Goal: Task Accomplishment & Management: Use online tool/utility

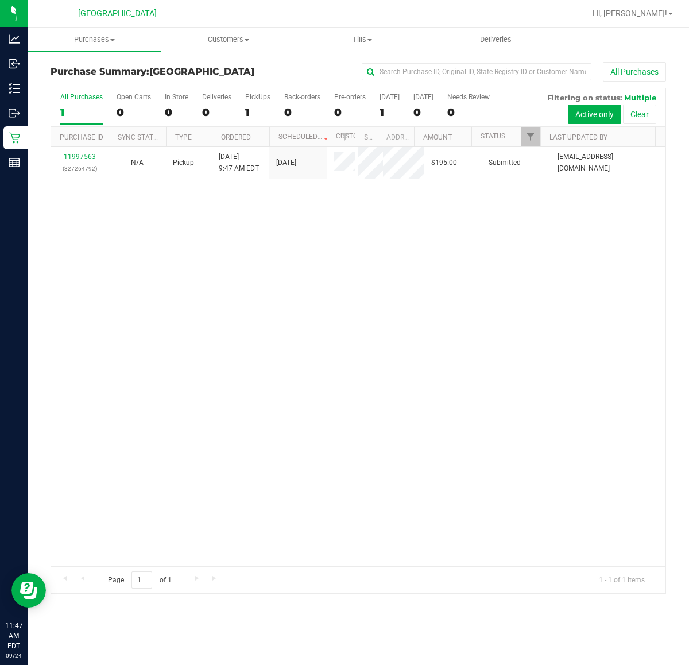
click at [517, 277] on div "11997563 (327264792) N/A Pickup [DATE] 9:47 AM EDT 9/24/2025 $195.00 Submitted …" at bounding box center [358, 356] width 614 height 419
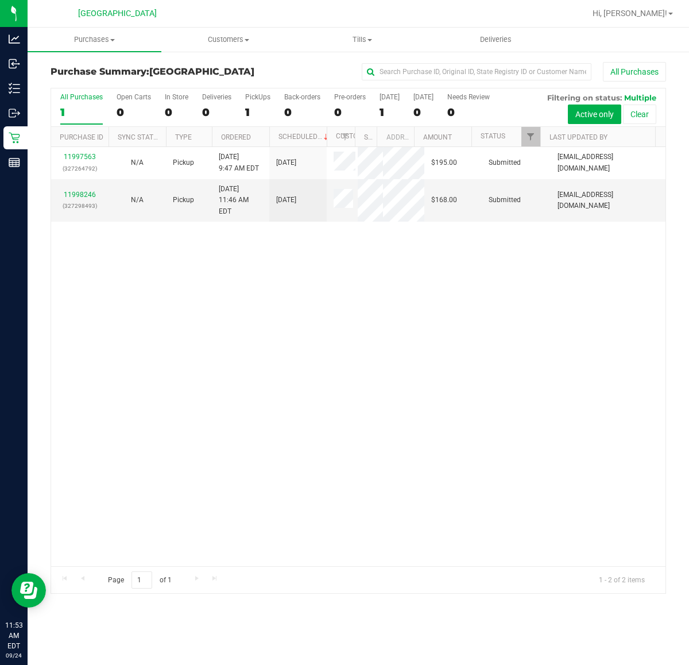
click at [527, 290] on div "11997563 (327264792) N/A Pickup [DATE] 9:47 AM EDT 9/24/2025 $195.00 Submitted …" at bounding box center [358, 356] width 614 height 419
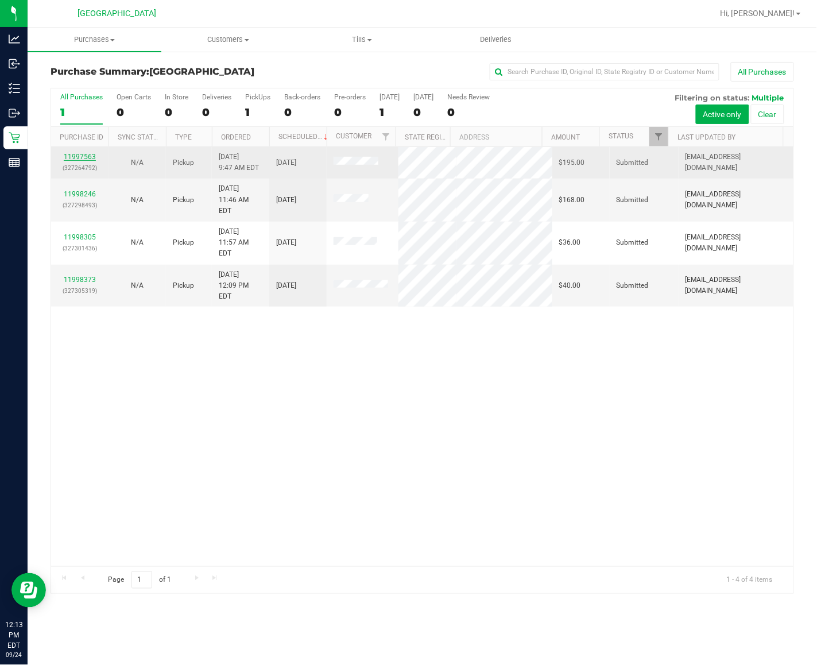
click at [86, 158] on link "11997563" at bounding box center [80, 157] width 32 height 8
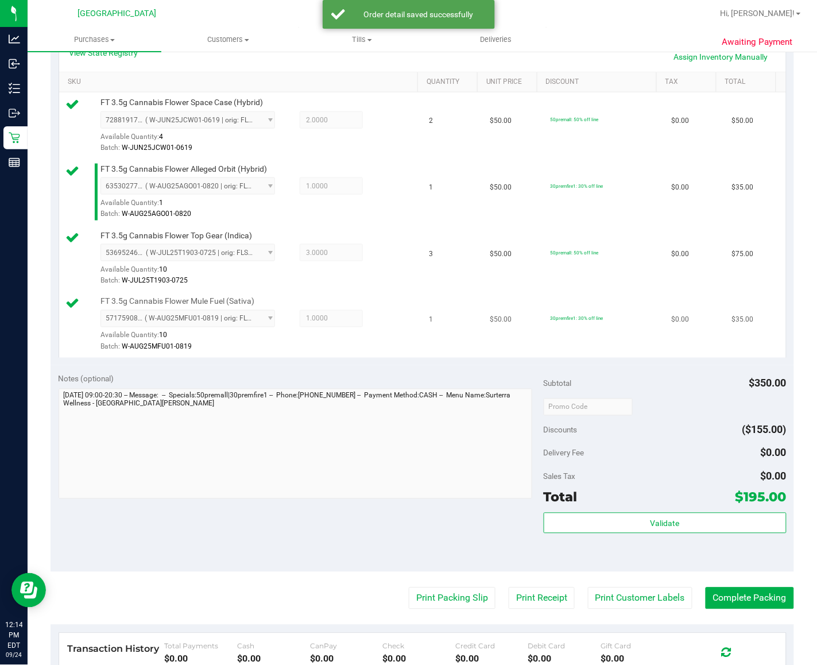
scroll to position [287, 0]
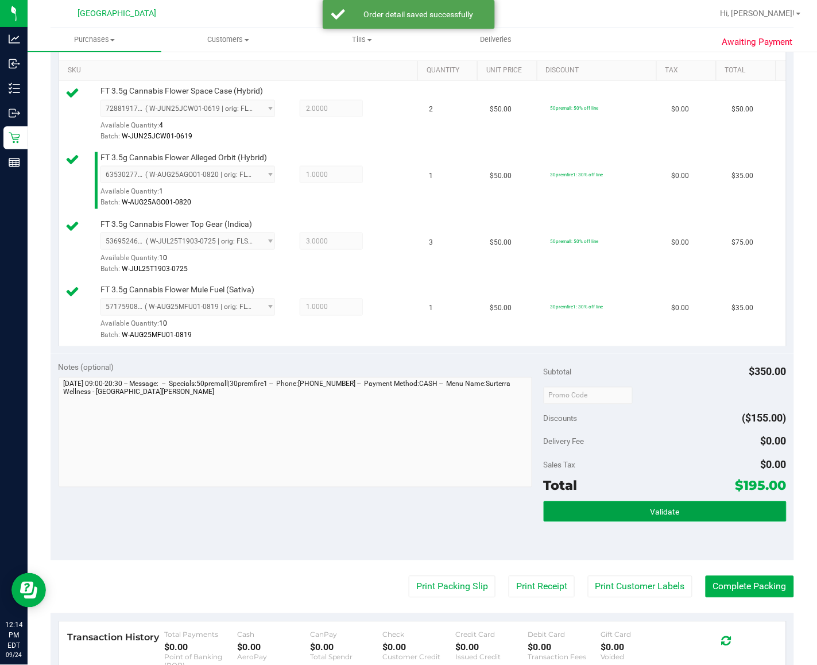
click at [614, 522] on button "Validate" at bounding box center [665, 511] width 243 height 21
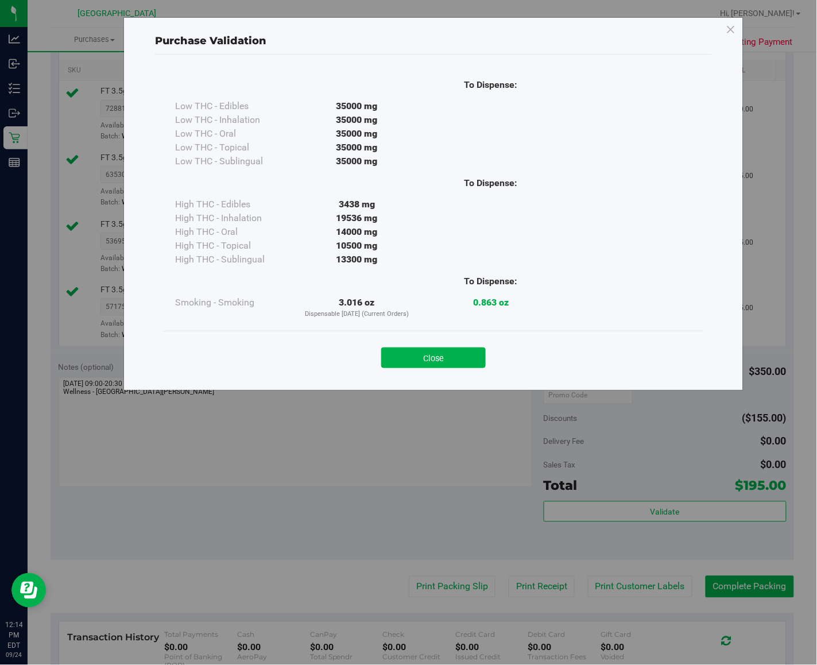
click at [459, 371] on div "Close" at bounding box center [434, 354] width 540 height 47
click at [460, 365] on button "Close" at bounding box center [433, 357] width 105 height 21
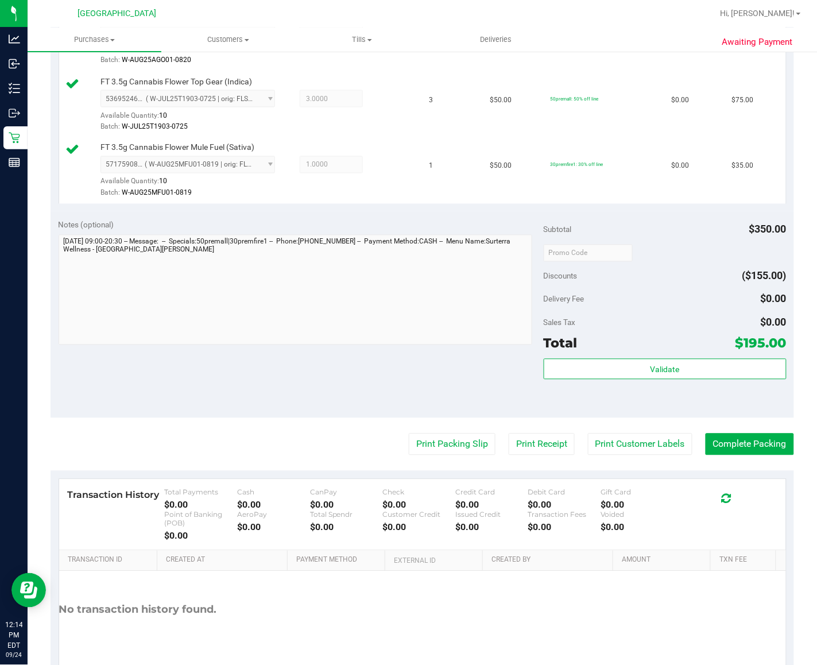
scroll to position [431, 0]
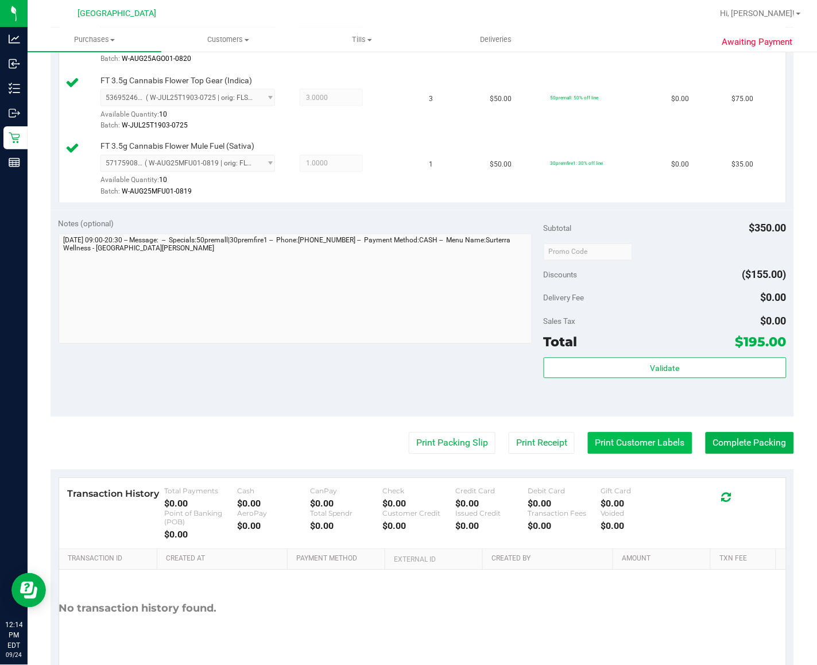
click at [595, 454] on button "Print Customer Labels" at bounding box center [640, 443] width 105 height 22
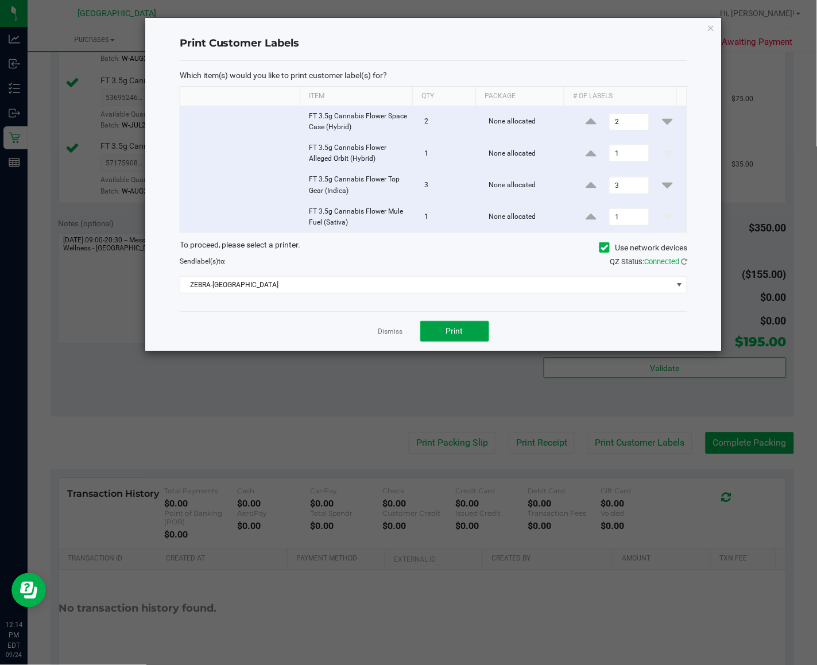
click at [463, 326] on button "Print" at bounding box center [454, 331] width 69 height 21
click at [396, 330] on link "Dismiss" at bounding box center [390, 332] width 25 height 10
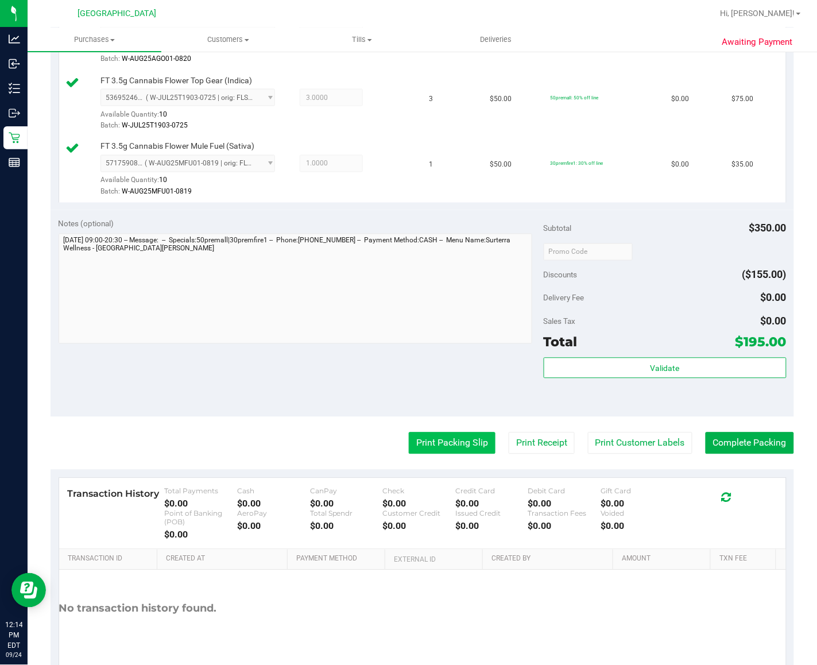
click at [427, 454] on button "Print Packing Slip" at bounding box center [452, 443] width 87 height 22
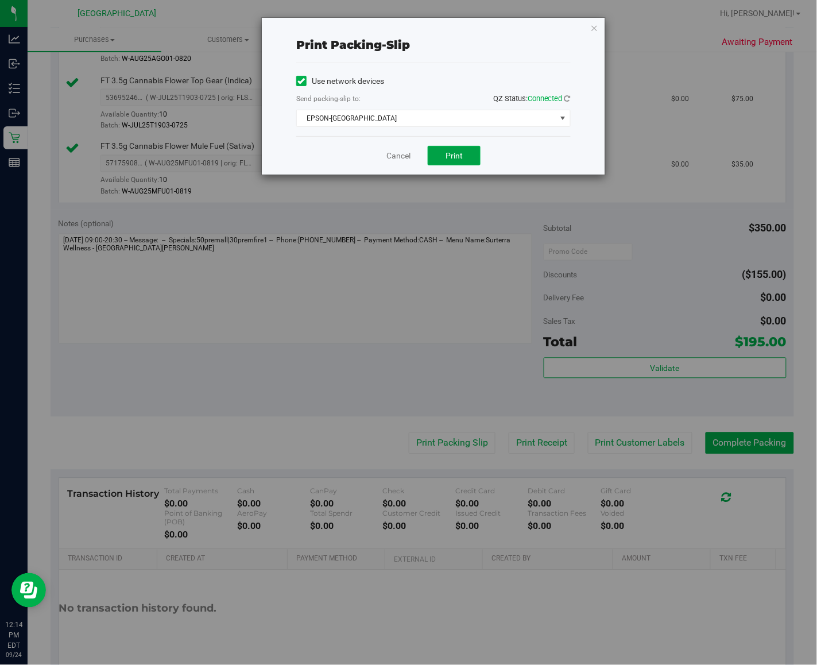
click at [439, 157] on button "Print" at bounding box center [454, 156] width 53 height 20
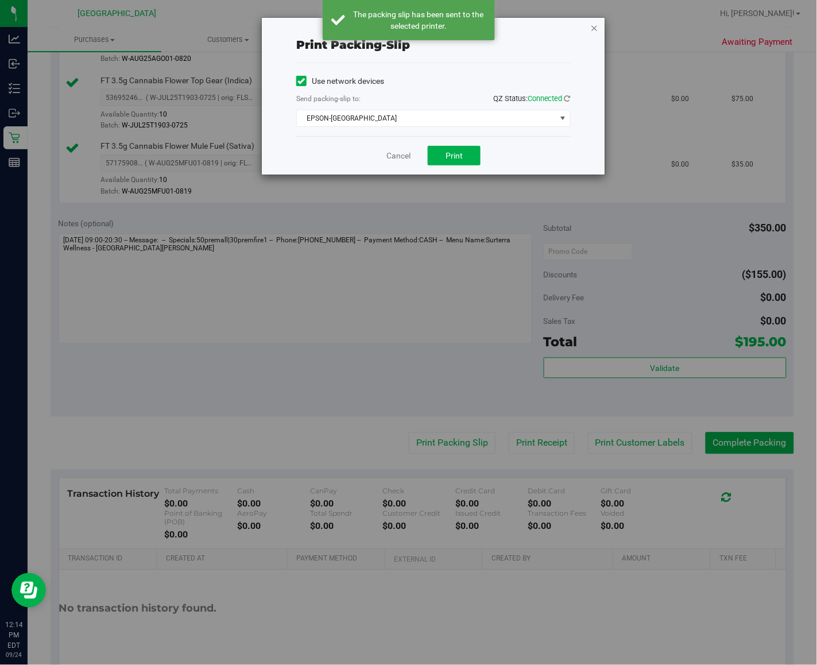
click at [595, 27] on icon "button" at bounding box center [594, 28] width 8 height 14
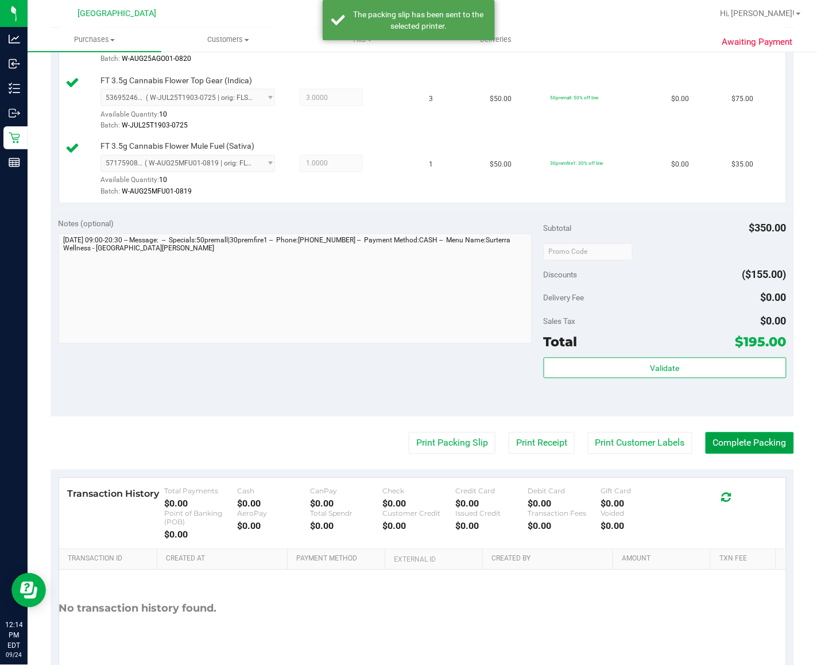
click at [689, 454] on button "Complete Packing" at bounding box center [750, 443] width 88 height 22
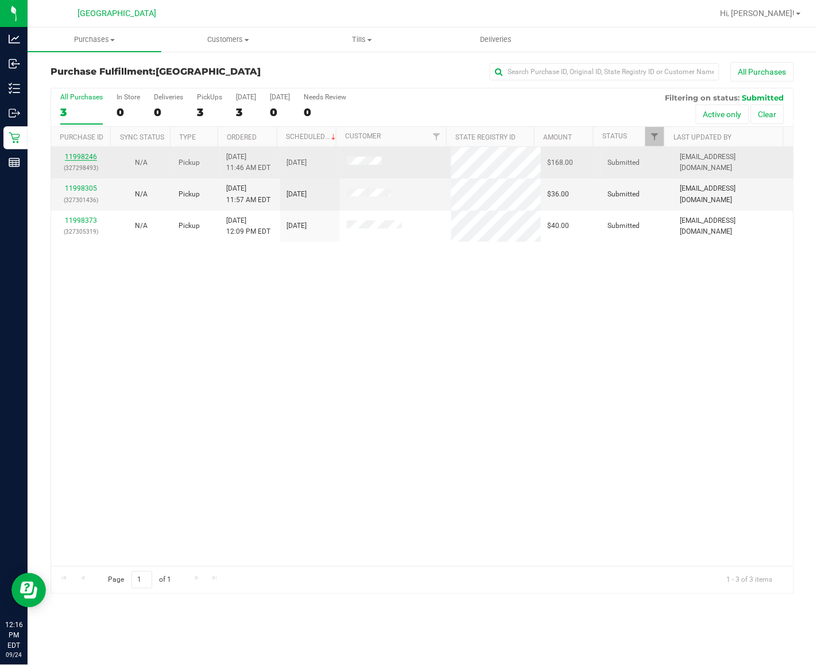
click at [78, 161] on link "11998246" at bounding box center [81, 157] width 32 height 8
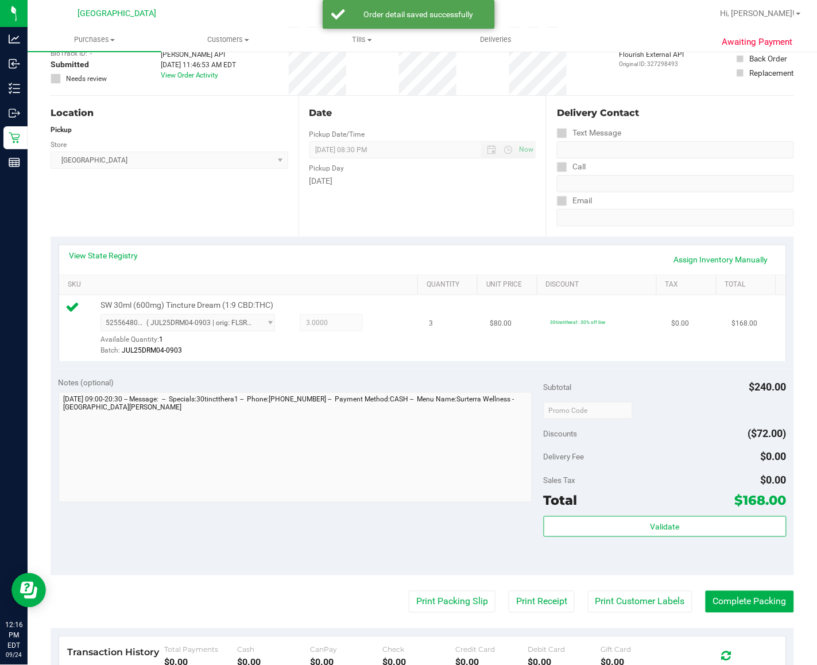
scroll to position [144, 0]
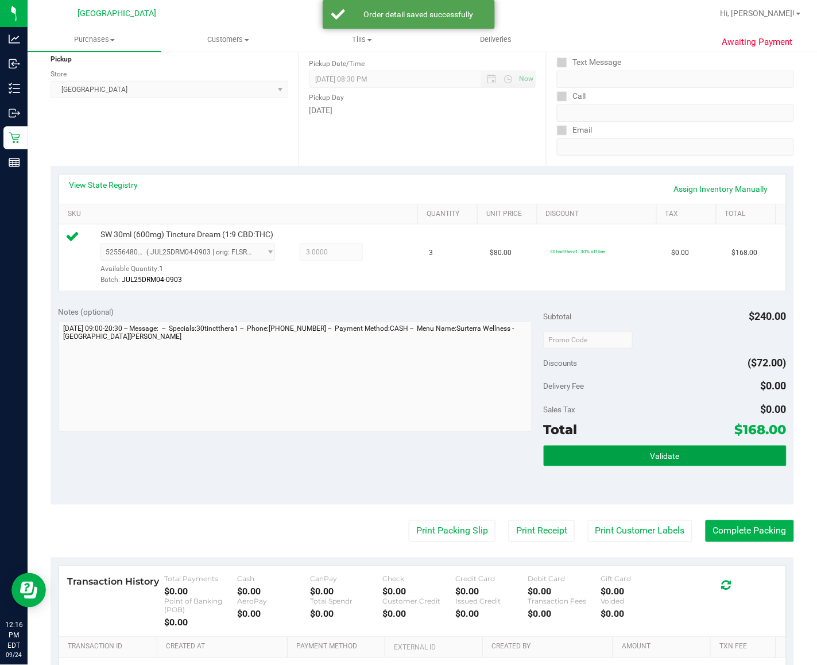
click at [659, 461] on span "Validate" at bounding box center [665, 456] width 29 height 9
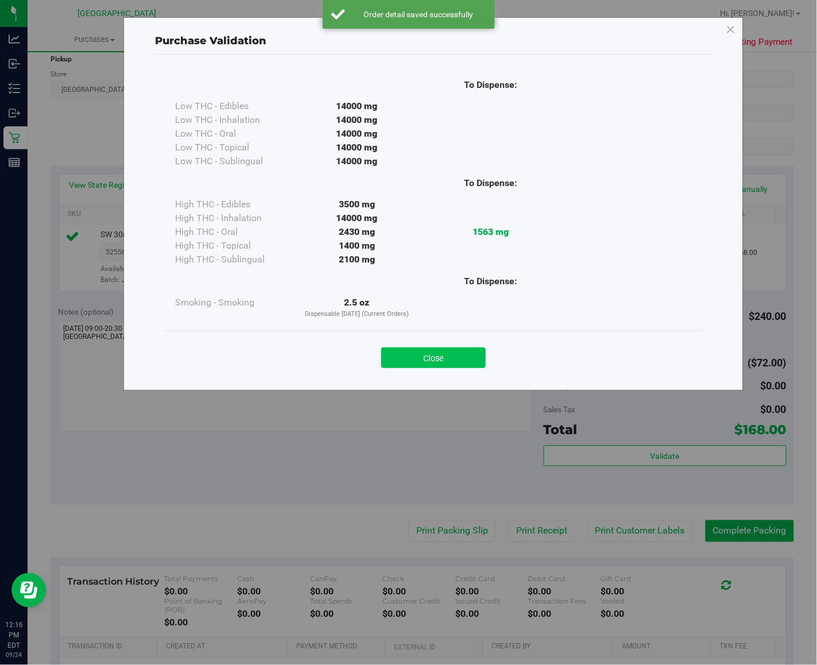
click at [458, 347] on button "Close" at bounding box center [433, 357] width 105 height 21
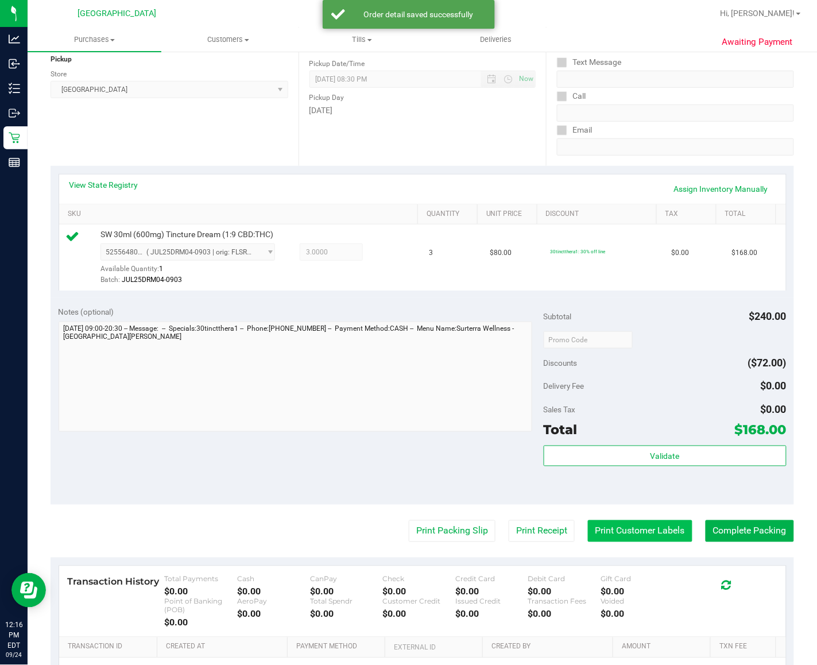
click at [635, 540] on button "Print Customer Labels" at bounding box center [640, 531] width 105 height 22
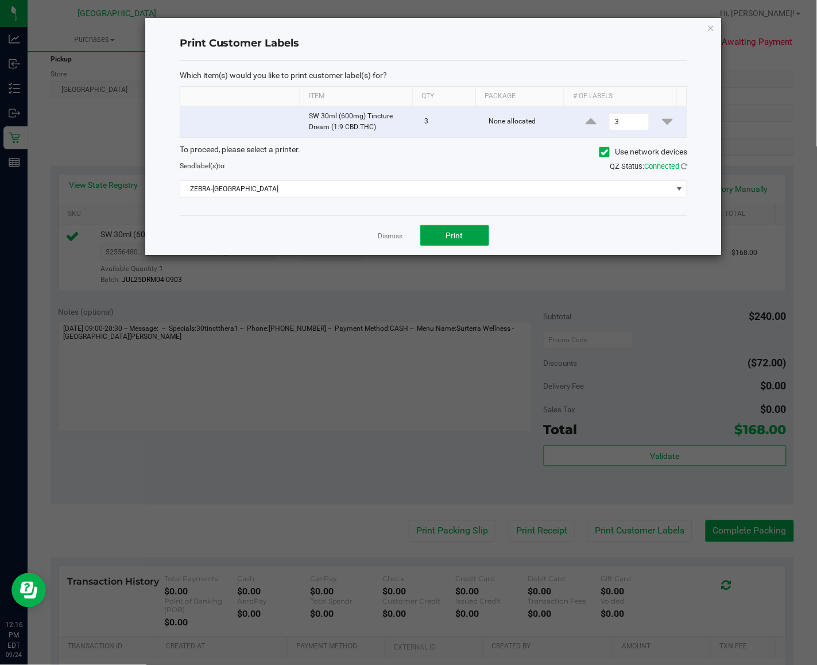
click at [459, 234] on span "Print" at bounding box center [454, 235] width 17 height 9
click at [385, 240] on link "Dismiss" at bounding box center [390, 236] width 25 height 10
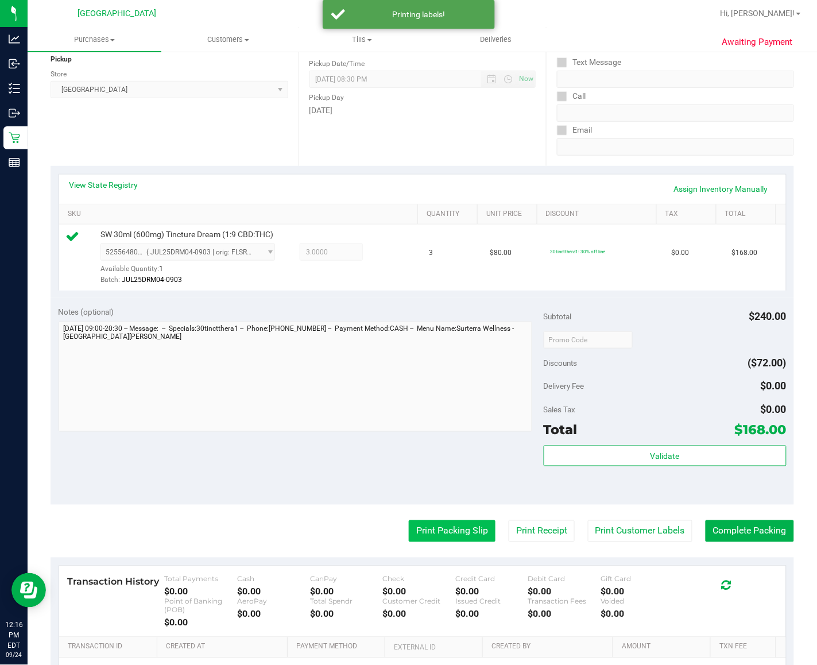
click at [471, 542] on button "Print Packing Slip" at bounding box center [452, 531] width 87 height 22
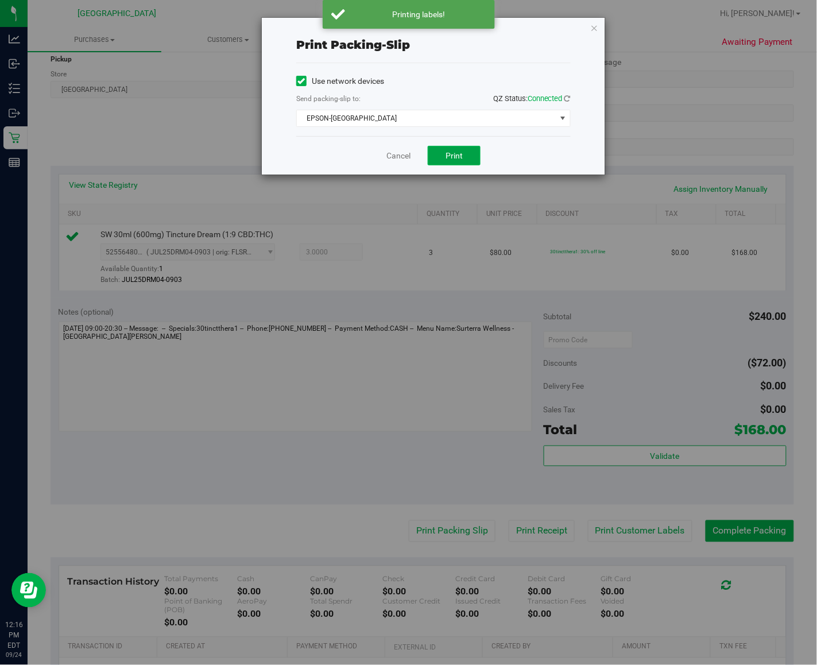
click at [455, 160] on span "Print" at bounding box center [454, 155] width 17 height 9
click at [593, 28] on icon "button" at bounding box center [594, 28] width 8 height 14
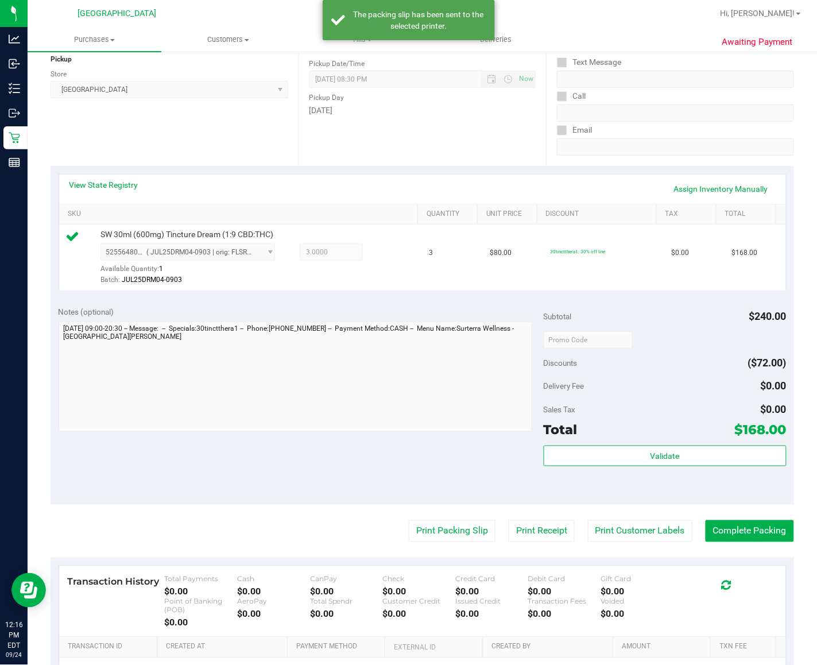
click at [689, 560] on purchase-details "Back Edit Purchase Cancel Purchase View Profile # 11998246 BioTrack ID: - Submi…" at bounding box center [423, 349] width 744 height 863
click at [689, 542] on button "Complete Packing" at bounding box center [750, 531] width 88 height 22
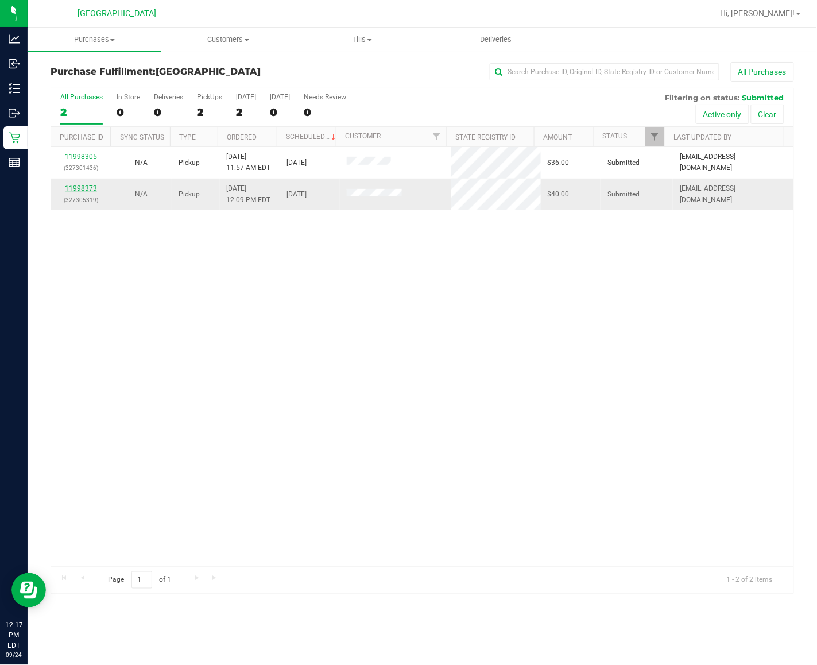
click at [87, 191] on link "11998373" at bounding box center [81, 188] width 32 height 8
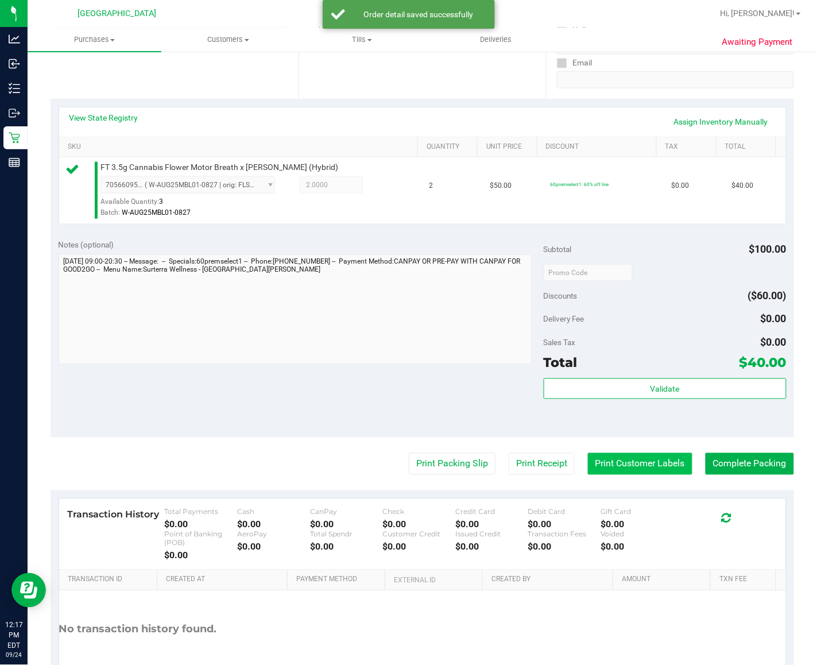
scroll to position [215, 0]
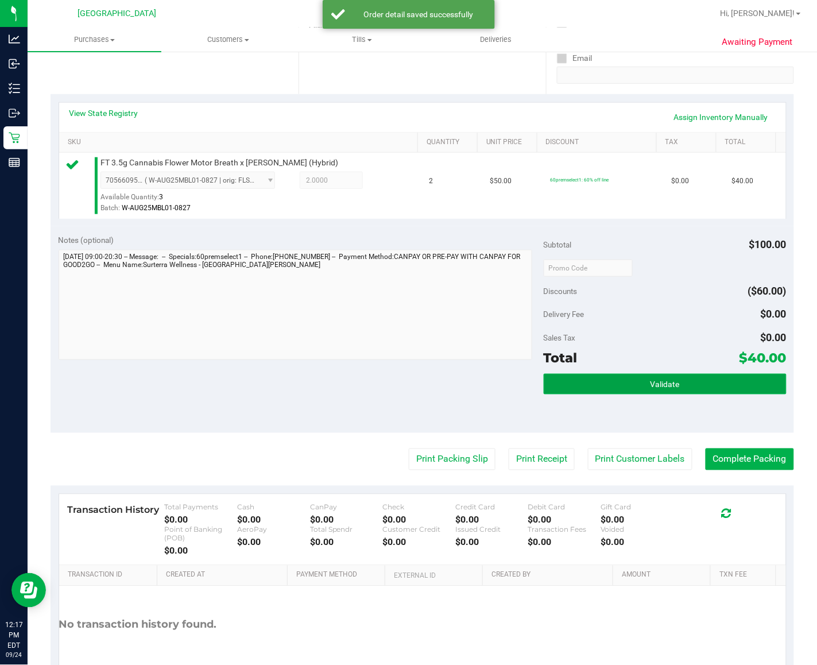
click at [689, 395] on button "Validate" at bounding box center [665, 384] width 243 height 21
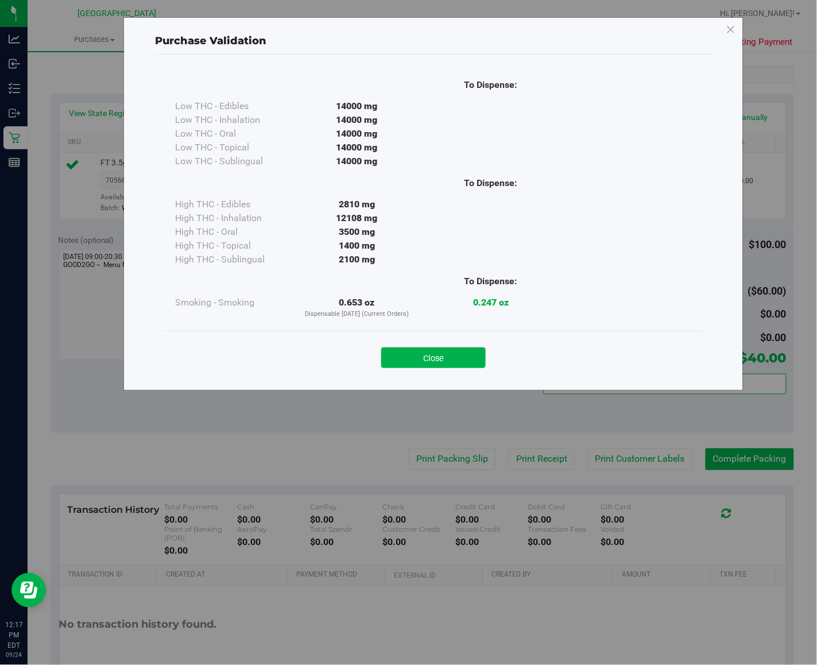
drag, startPoint x: 460, startPoint y: 351, endPoint x: 477, endPoint y: 372, distance: 26.9
click at [461, 351] on button "Close" at bounding box center [433, 357] width 105 height 21
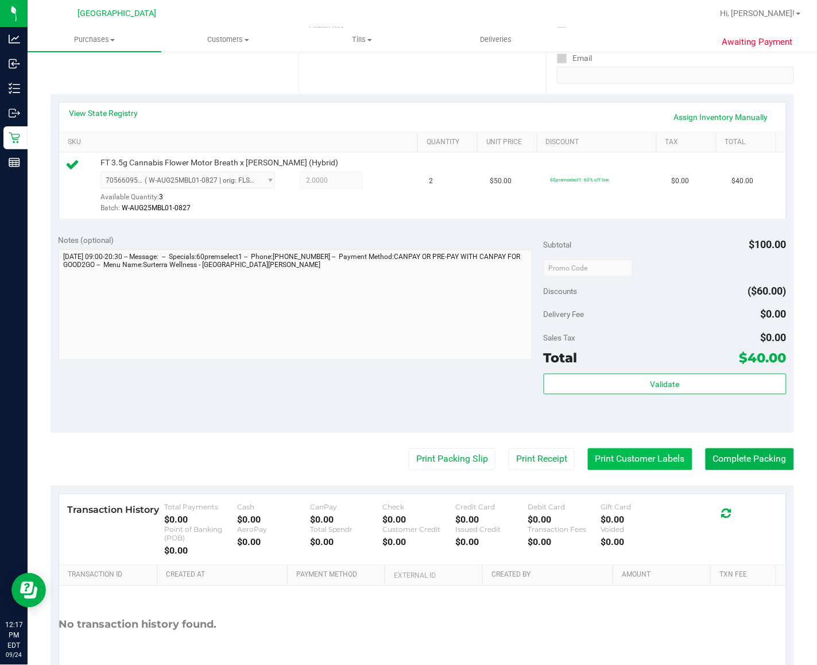
click at [612, 470] on button "Print Customer Labels" at bounding box center [640, 460] width 105 height 22
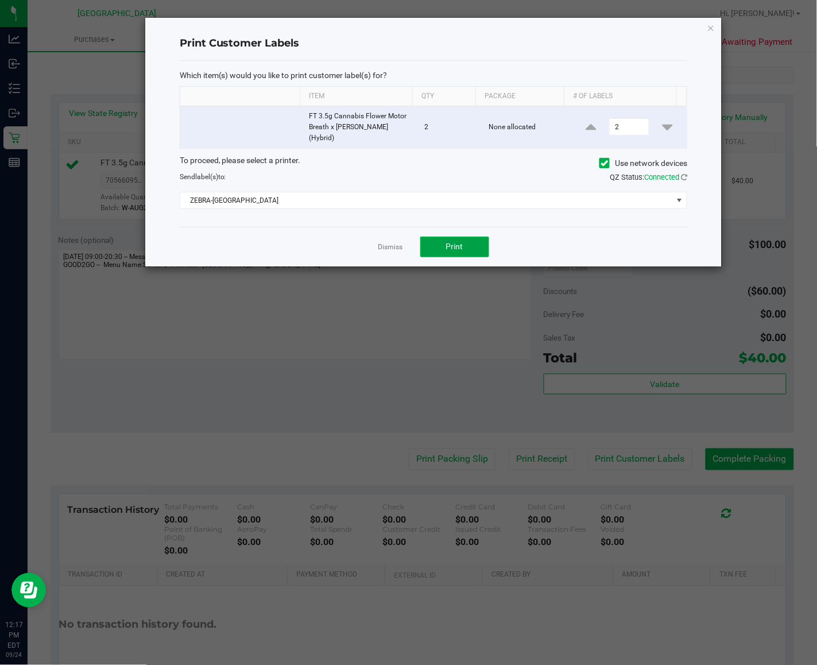
click at [457, 242] on span "Print" at bounding box center [454, 246] width 17 height 9
click at [397, 242] on link "Dismiss" at bounding box center [390, 247] width 25 height 10
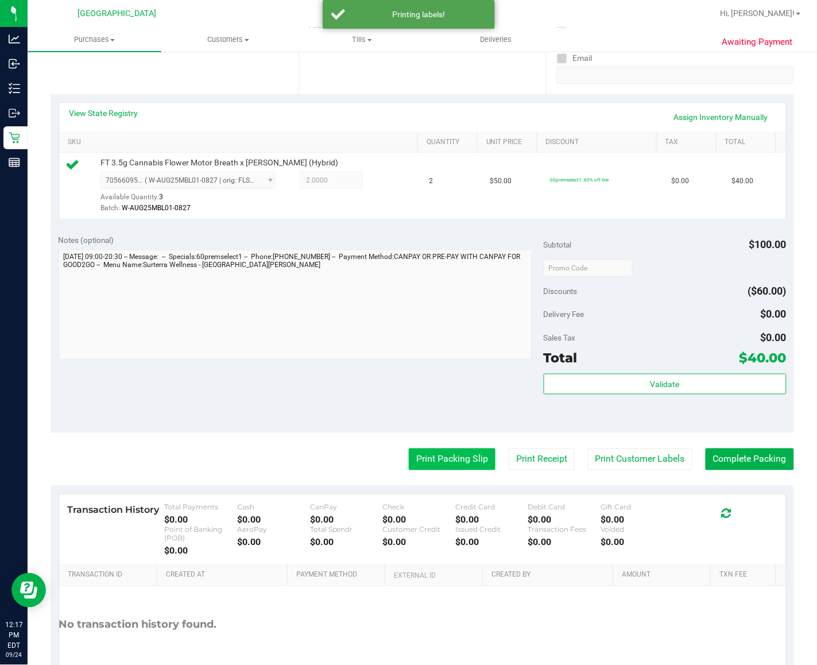
click at [434, 470] on button "Print Packing Slip" at bounding box center [452, 460] width 87 height 22
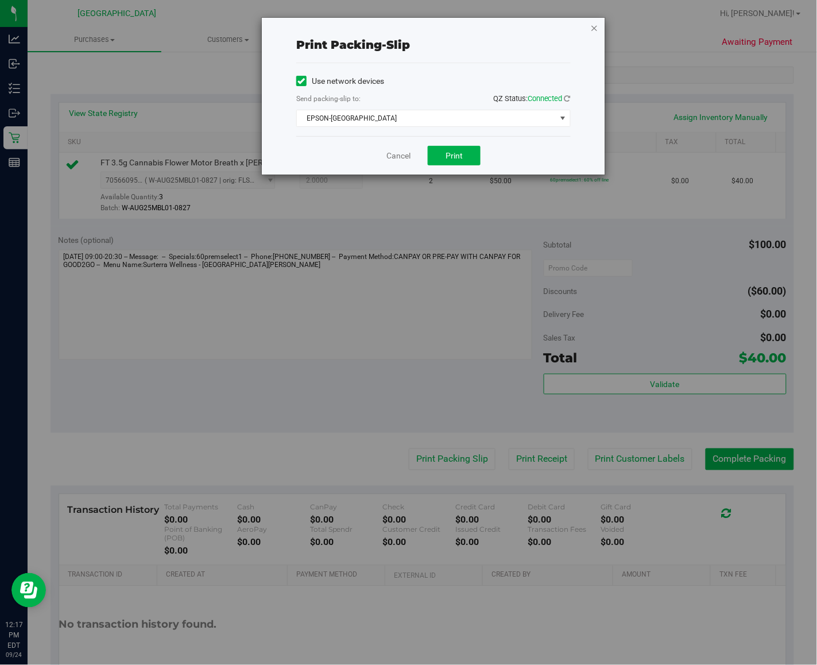
click at [598, 24] on icon "button" at bounding box center [594, 28] width 8 height 14
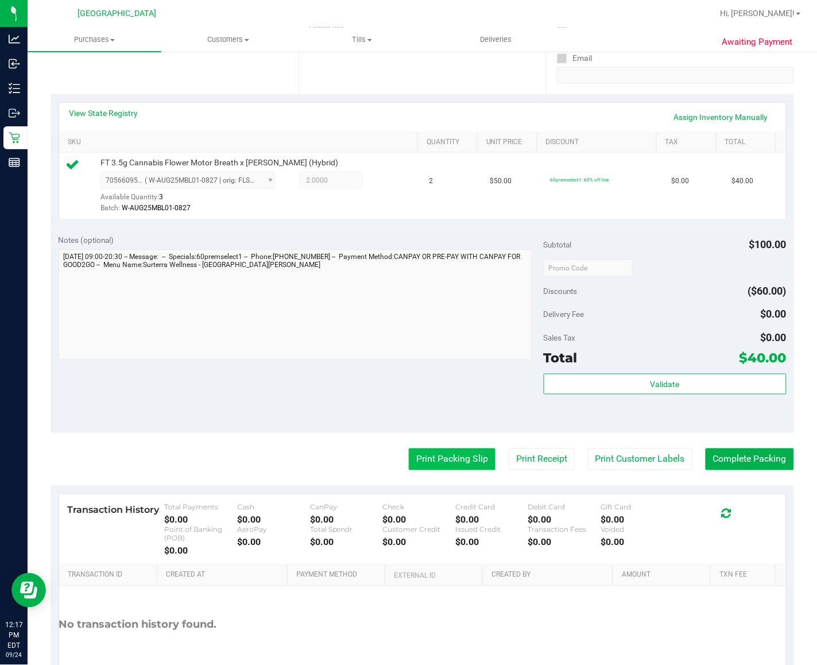
click at [423, 470] on button "Print Packing Slip" at bounding box center [452, 460] width 87 height 22
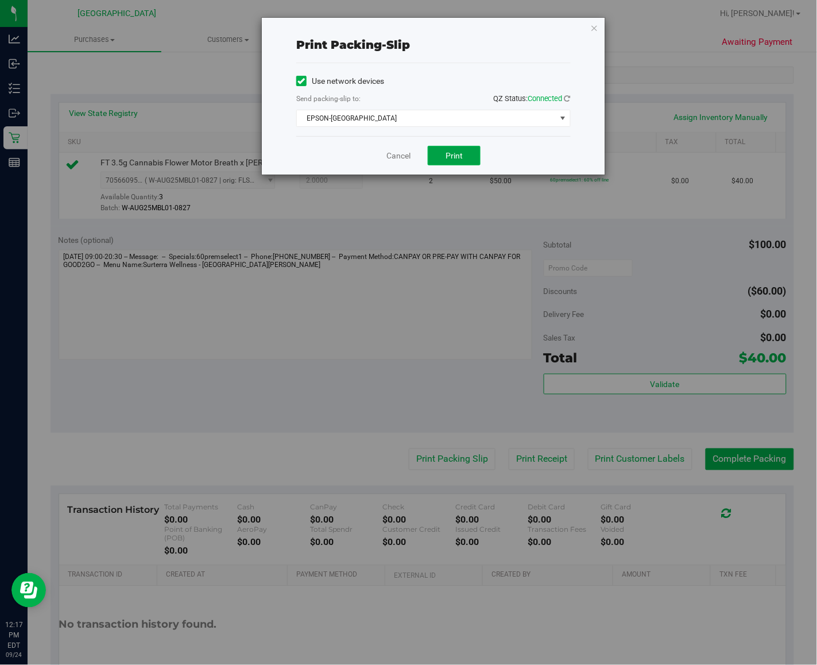
click at [435, 150] on button "Print" at bounding box center [454, 156] width 53 height 20
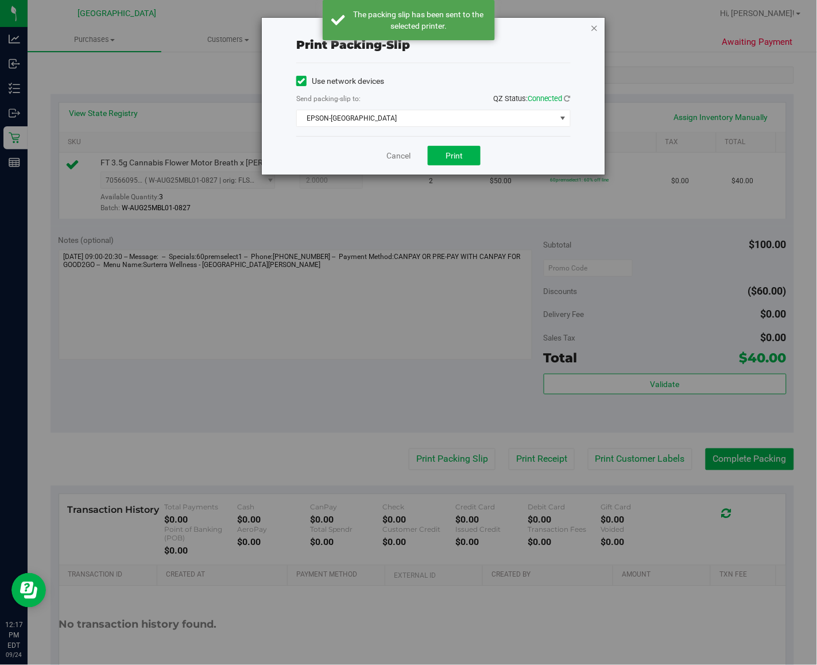
click at [592, 28] on icon "button" at bounding box center [594, 28] width 8 height 14
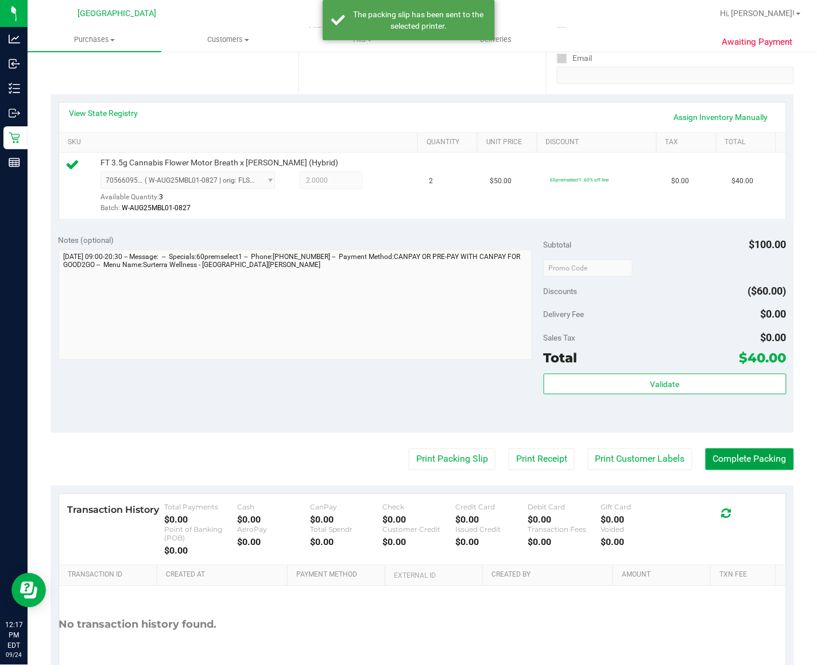
click at [689, 470] on button "Complete Packing" at bounding box center [750, 460] width 88 height 22
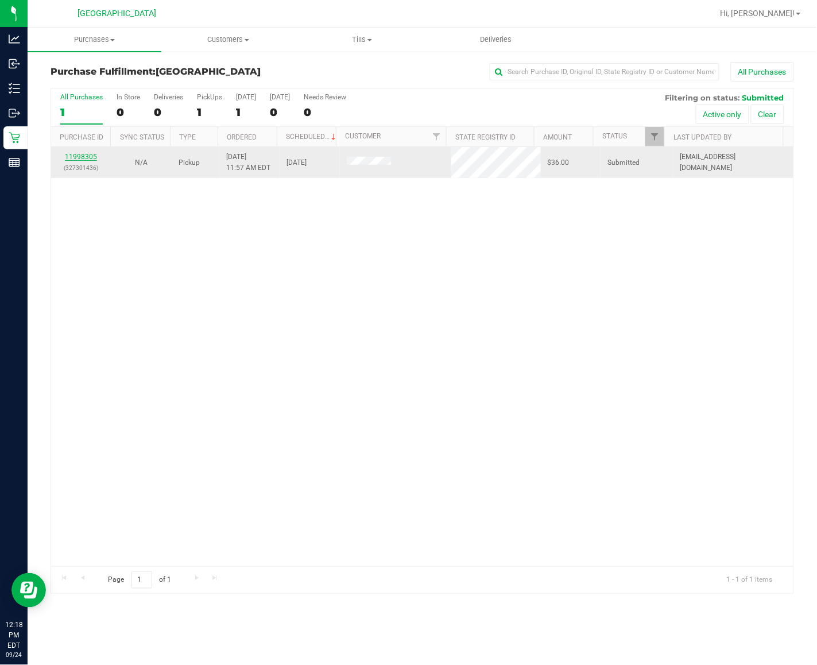
click at [89, 161] on link "11998305" at bounding box center [81, 157] width 32 height 8
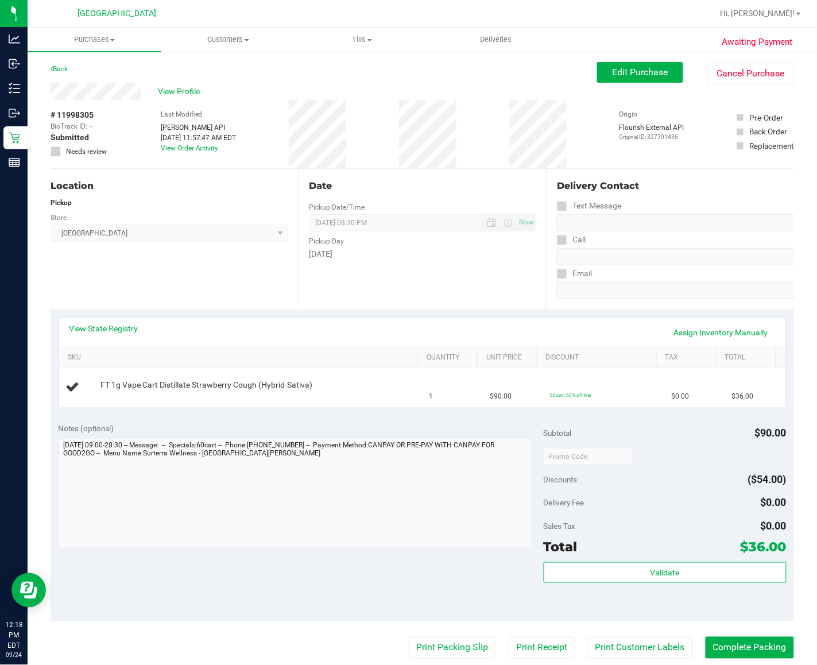
click at [391, 299] on div "Date Pickup Date/Time [DATE] Now [DATE] 08:30 PM Now Pickup Day [DATE]" at bounding box center [423, 239] width 248 height 141
click at [571, 153] on div "# 11998305 BioTrack ID: - Submitted Needs review Last Modified [PERSON_NAME] AP…" at bounding box center [423, 134] width 744 height 68
click at [575, 134] on div "# 11998305 BioTrack ID: - Submitted Needs review Last Modified [PERSON_NAME] AP…" at bounding box center [423, 134] width 744 height 68
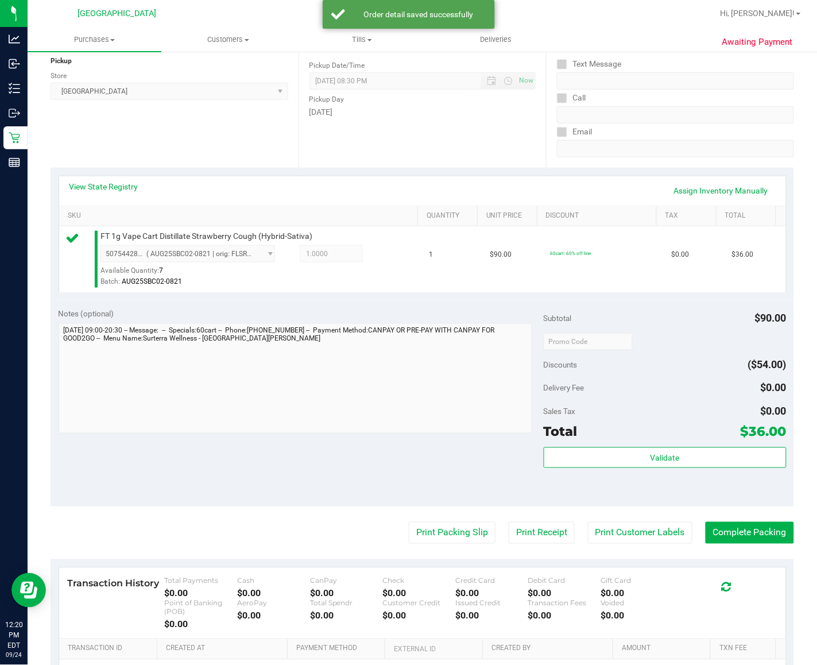
scroll to position [144, 0]
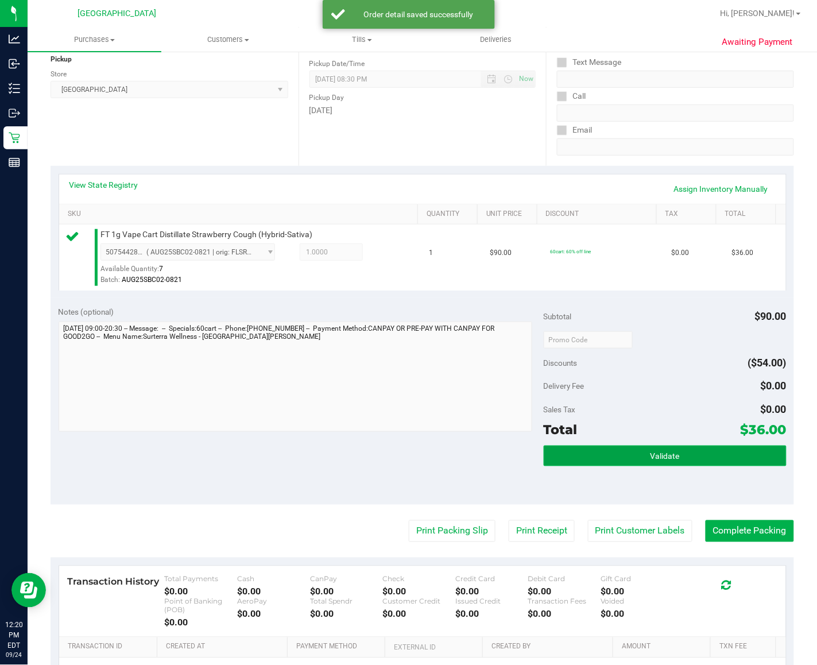
click at [659, 461] on span "Validate" at bounding box center [665, 456] width 29 height 9
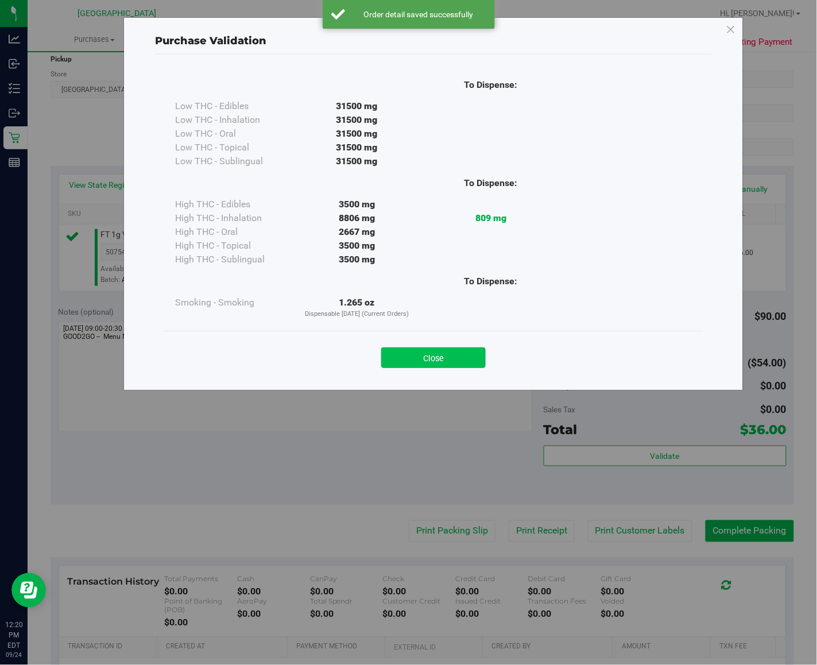
click at [463, 361] on button "Close" at bounding box center [433, 357] width 105 height 21
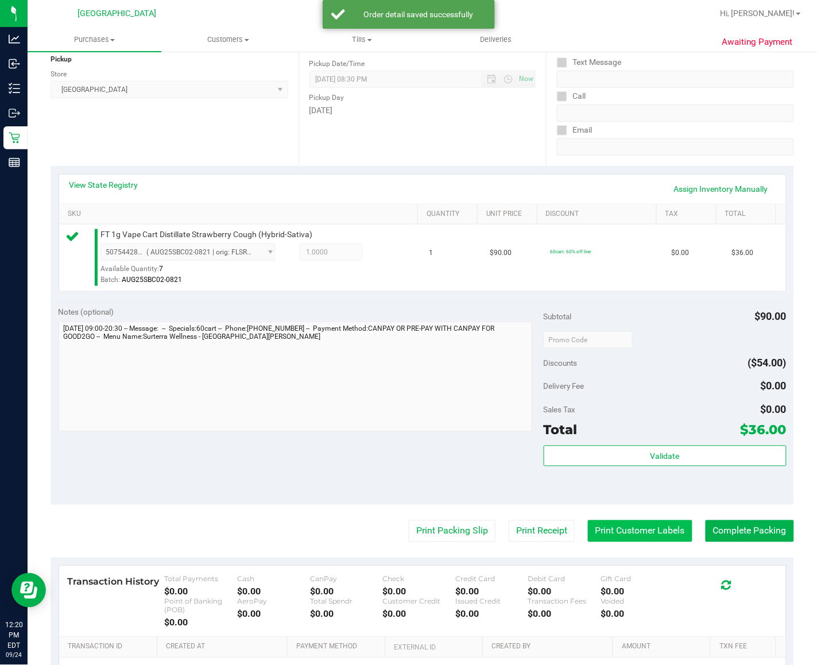
click at [639, 542] on button "Print Customer Labels" at bounding box center [640, 531] width 105 height 22
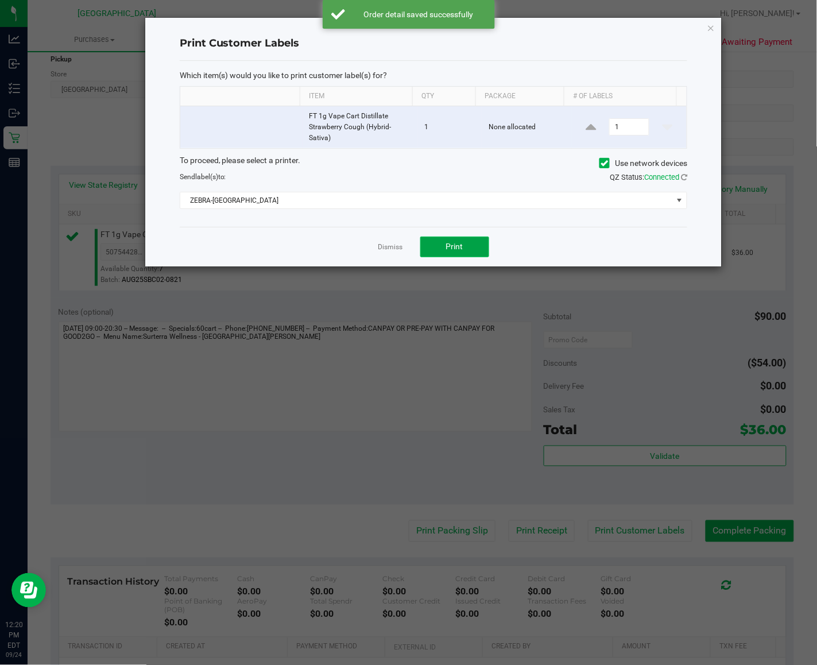
click at [477, 253] on button "Print" at bounding box center [454, 247] width 69 height 21
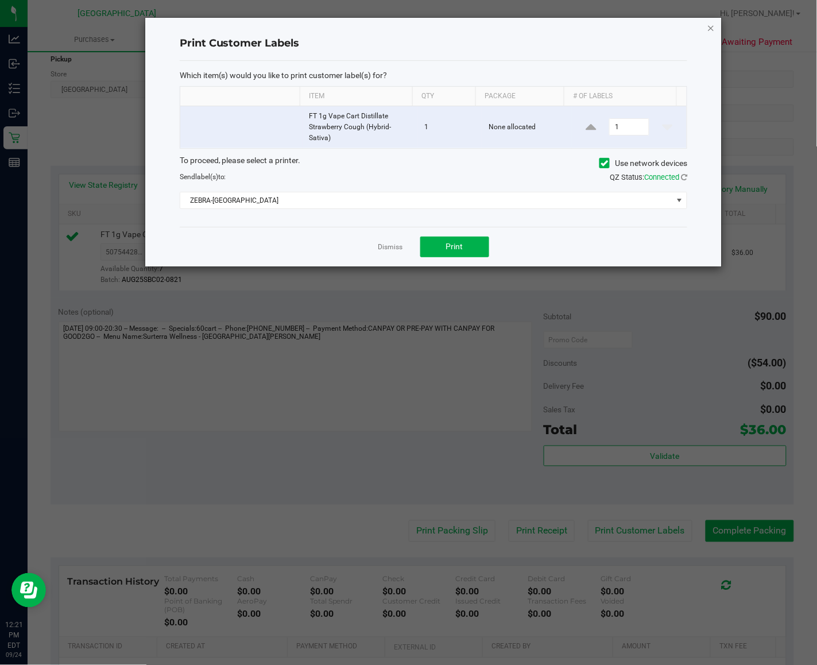
click at [689, 28] on icon "button" at bounding box center [711, 28] width 8 height 14
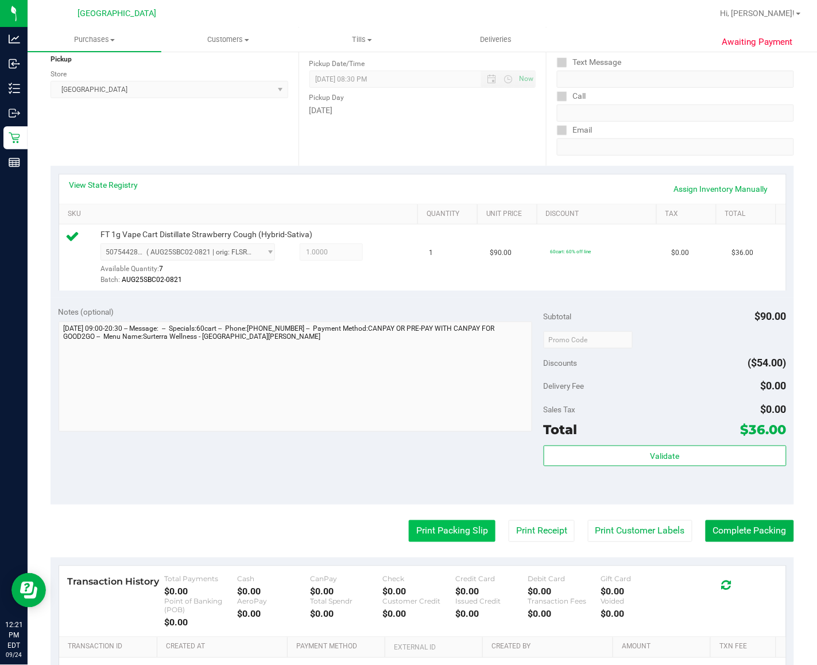
click at [444, 542] on button "Print Packing Slip" at bounding box center [452, 531] width 87 height 22
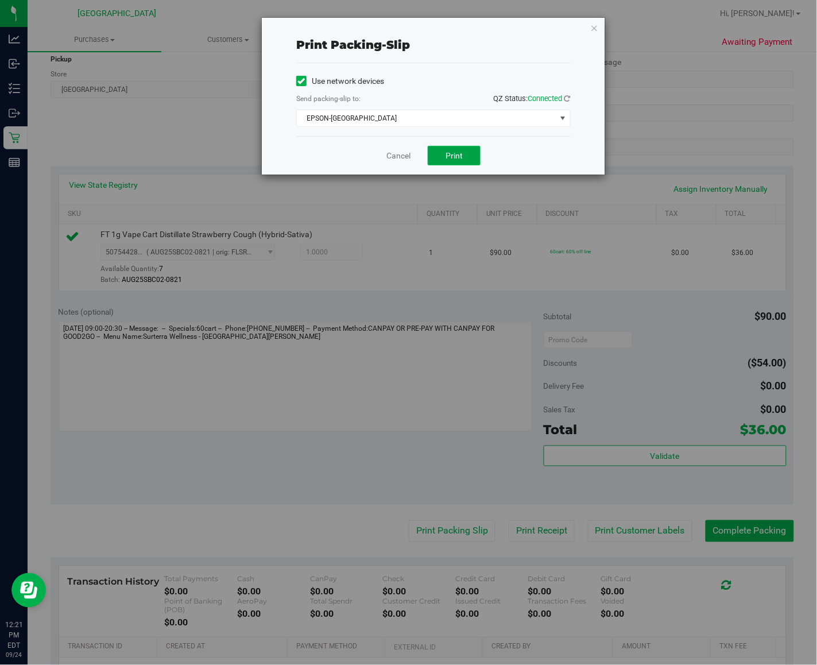
click at [466, 155] on button "Print" at bounding box center [454, 156] width 53 height 20
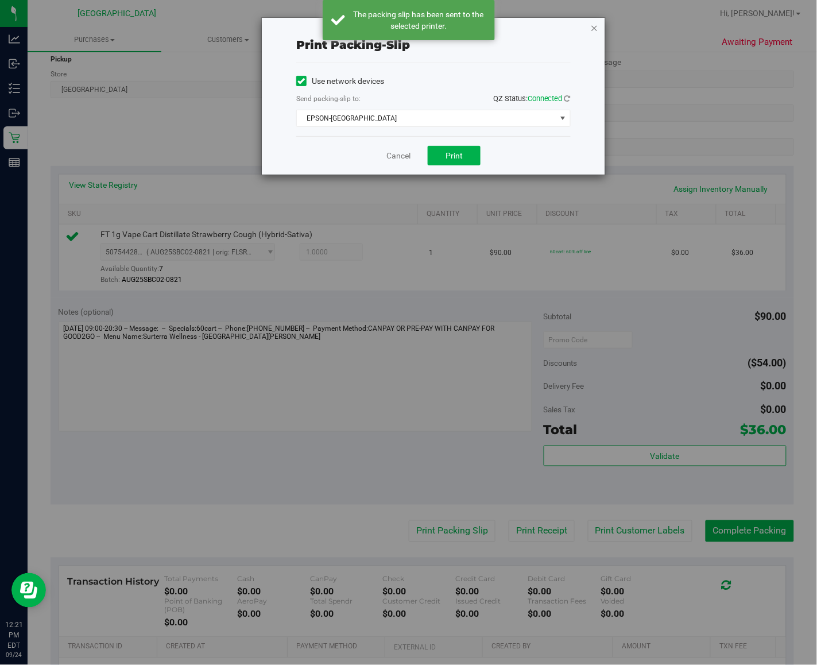
click at [596, 26] on icon "button" at bounding box center [594, 28] width 8 height 14
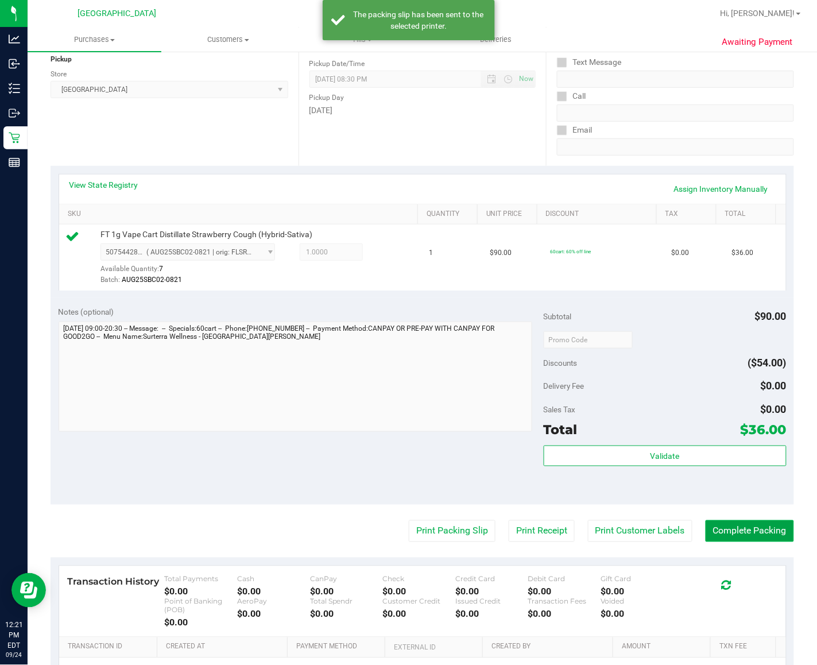
click at [689, 542] on button "Complete Packing" at bounding box center [750, 531] width 88 height 22
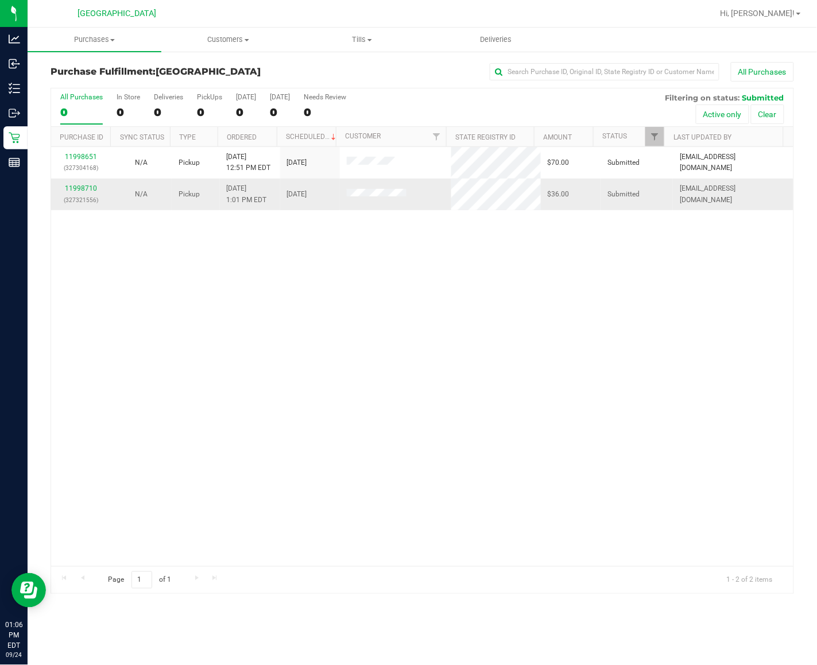
click at [84, 194] on div "11998710 (327321556)" at bounding box center [81, 194] width 47 height 22
click at [81, 192] on link "11998710" at bounding box center [81, 188] width 32 height 8
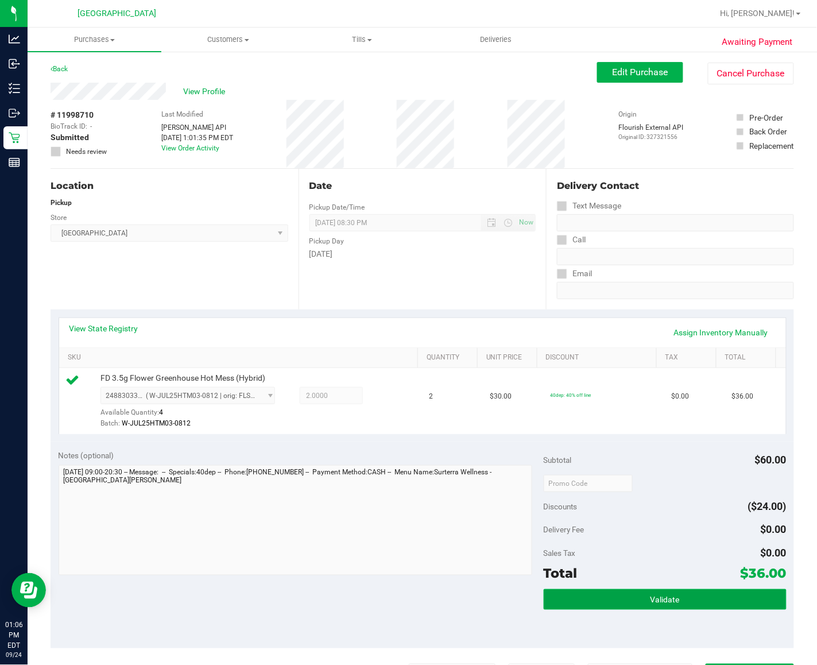
click at [689, 610] on button "Validate" at bounding box center [665, 599] width 243 height 21
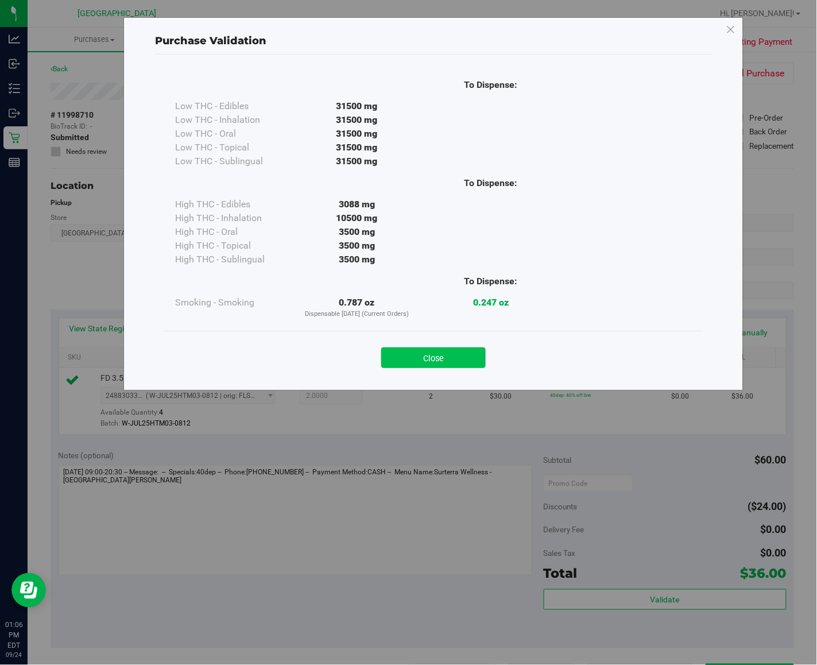
click at [465, 364] on button "Close" at bounding box center [433, 357] width 105 height 21
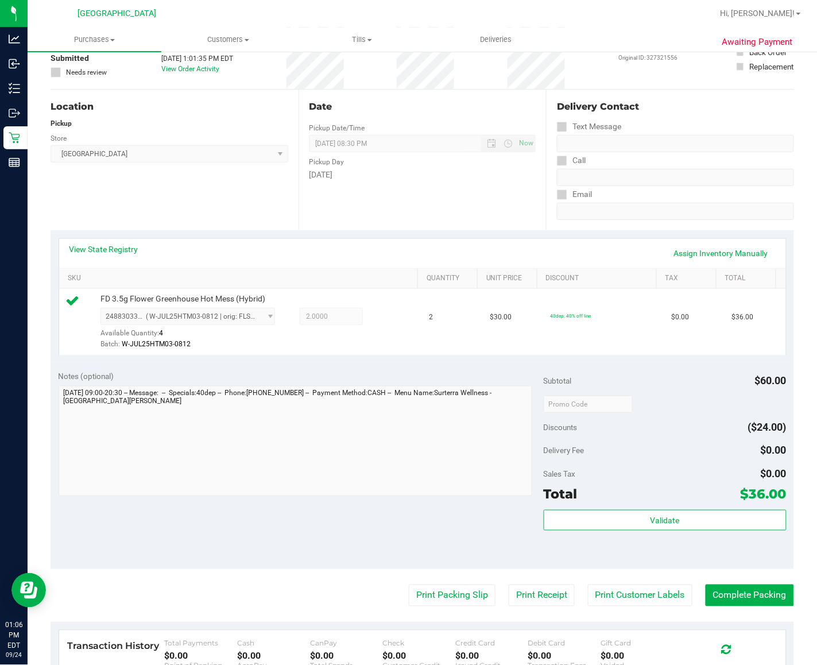
scroll to position [215, 0]
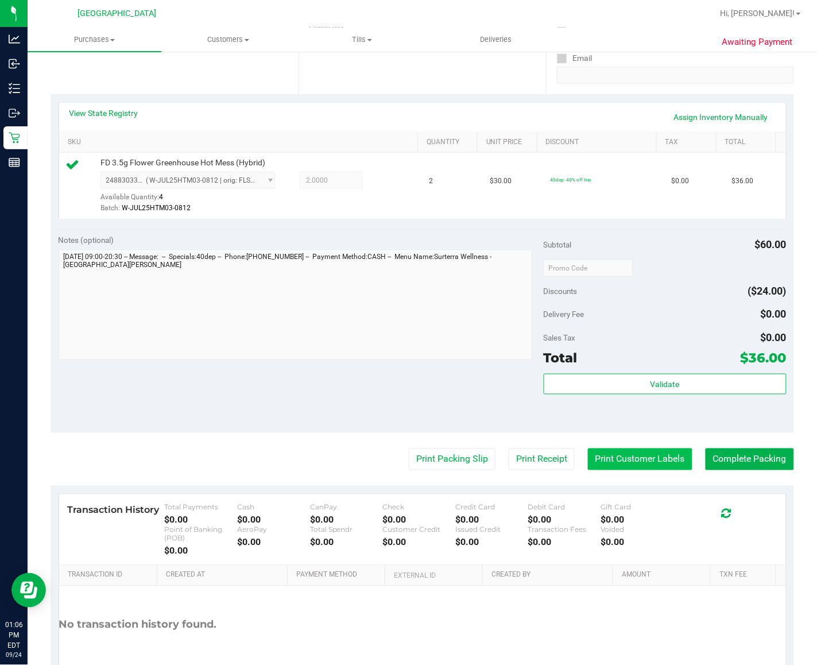
click at [599, 466] on button "Print Customer Labels" at bounding box center [640, 460] width 105 height 22
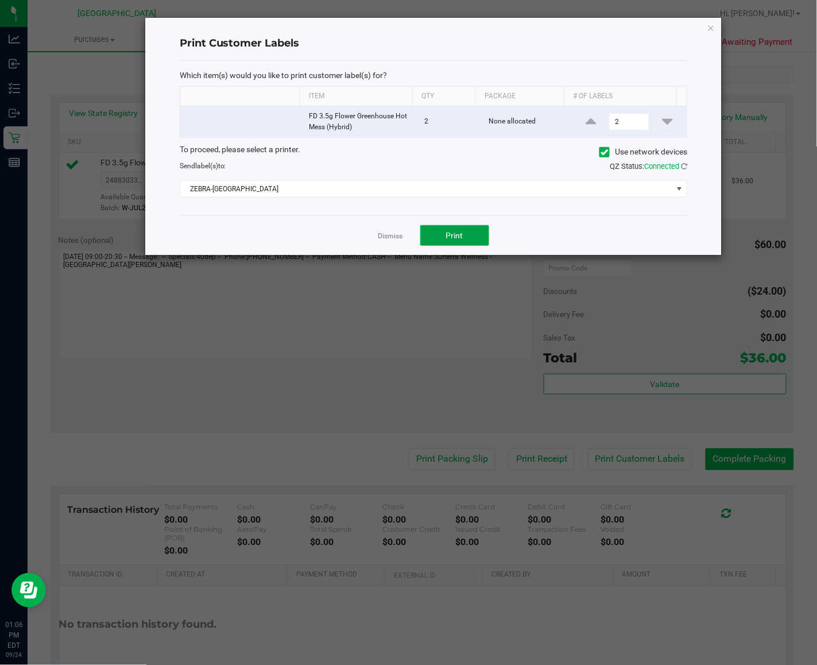
click at [455, 246] on button "Print" at bounding box center [454, 235] width 69 height 21
click at [392, 236] on link "Dismiss" at bounding box center [390, 236] width 25 height 10
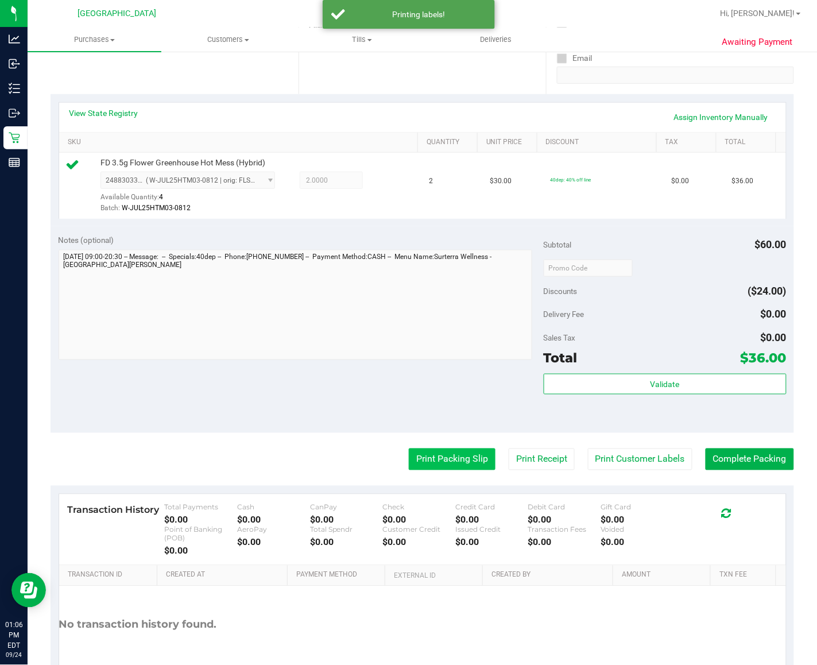
click at [447, 470] on button "Print Packing Slip" at bounding box center [452, 460] width 87 height 22
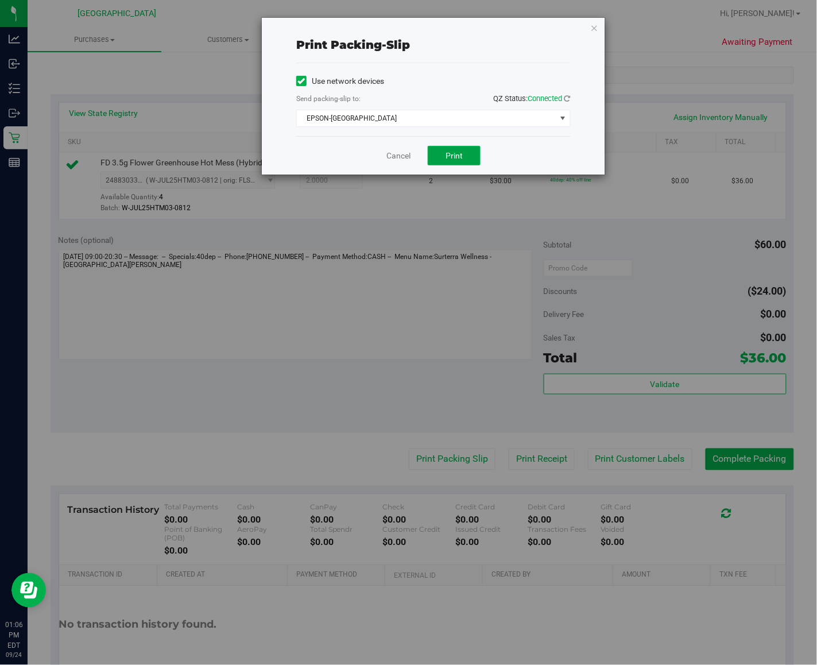
click at [440, 163] on button "Print" at bounding box center [454, 156] width 53 height 20
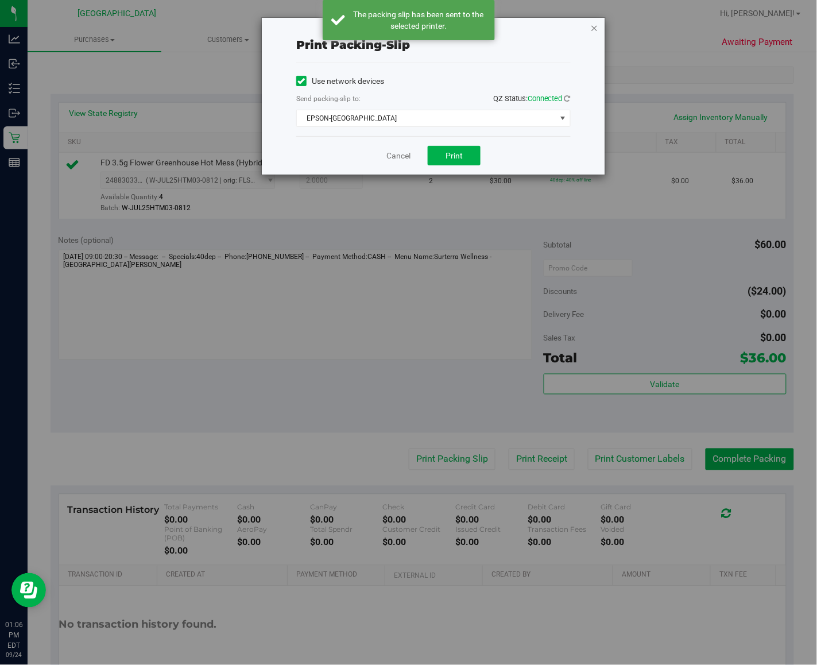
click at [596, 22] on icon "button" at bounding box center [594, 28] width 8 height 14
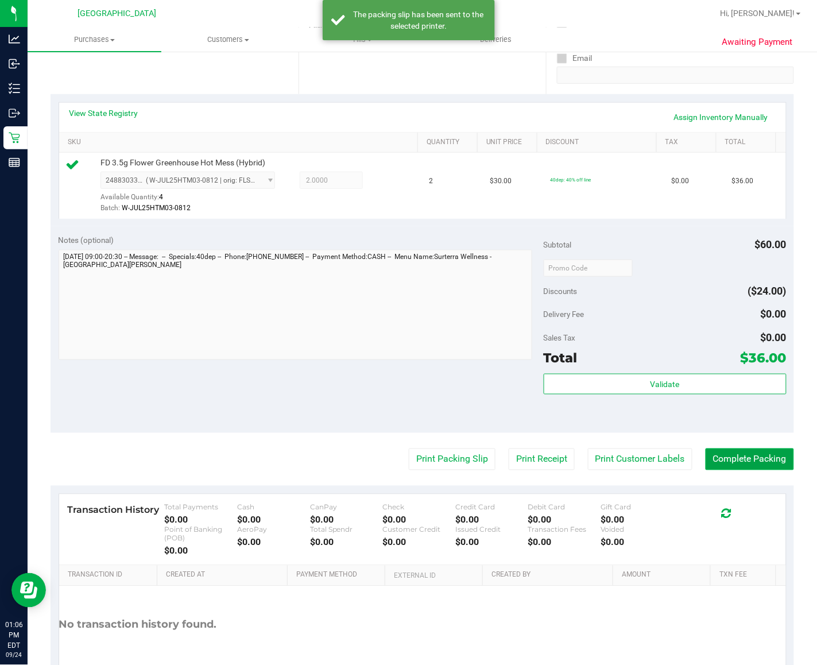
click at [689, 470] on button "Complete Packing" at bounding box center [750, 460] width 88 height 22
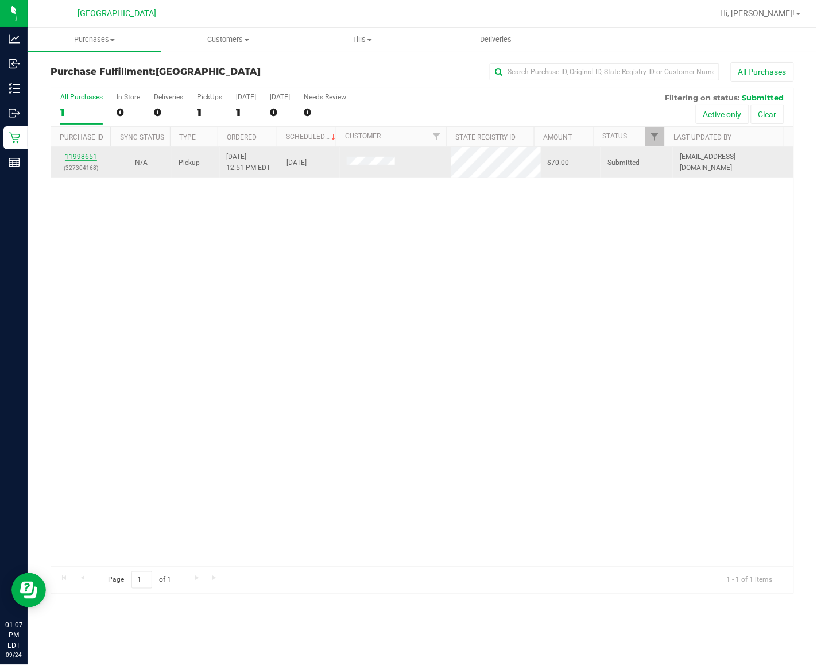
click at [85, 158] on link "11998651" at bounding box center [81, 157] width 32 height 8
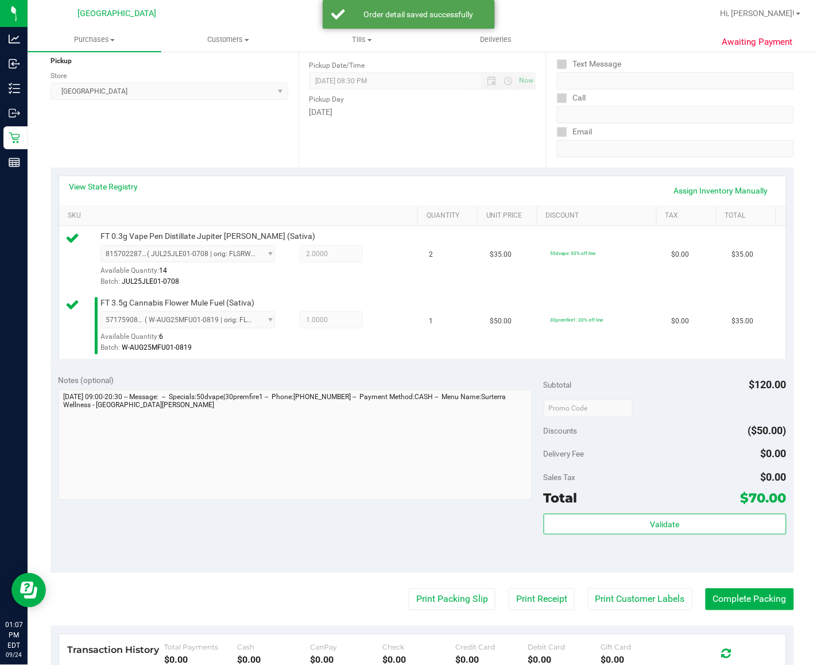
scroll to position [144, 0]
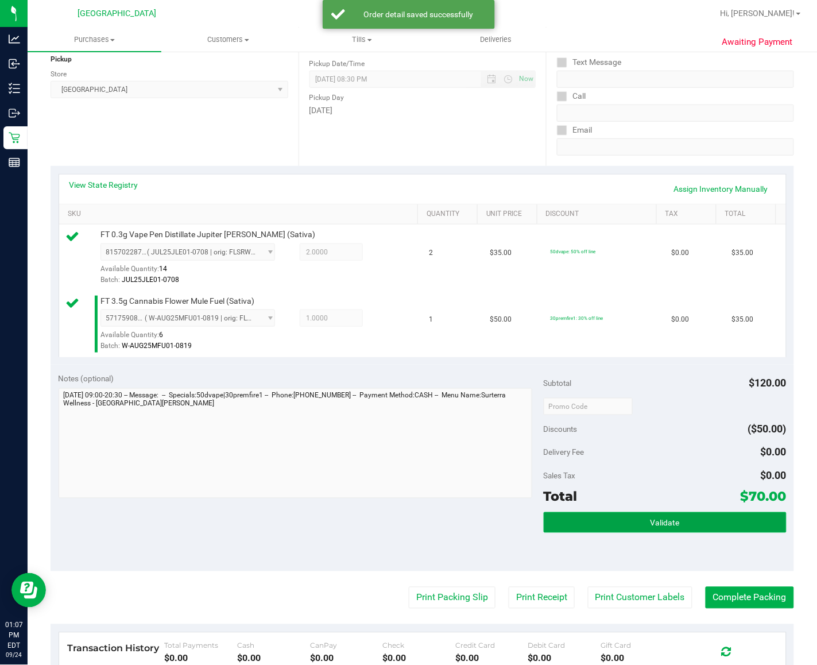
click at [596, 533] on button "Validate" at bounding box center [665, 522] width 243 height 21
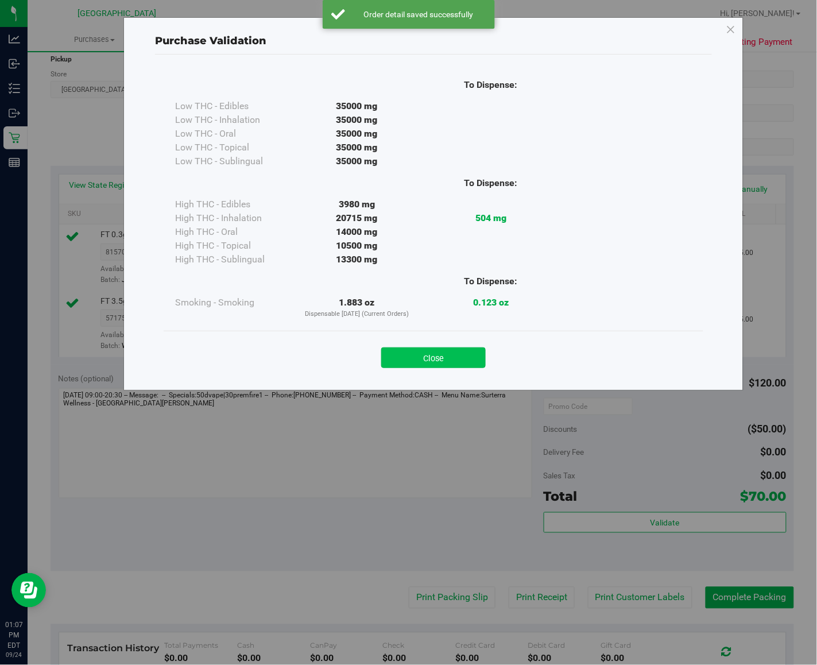
click at [474, 352] on button "Close" at bounding box center [433, 357] width 105 height 21
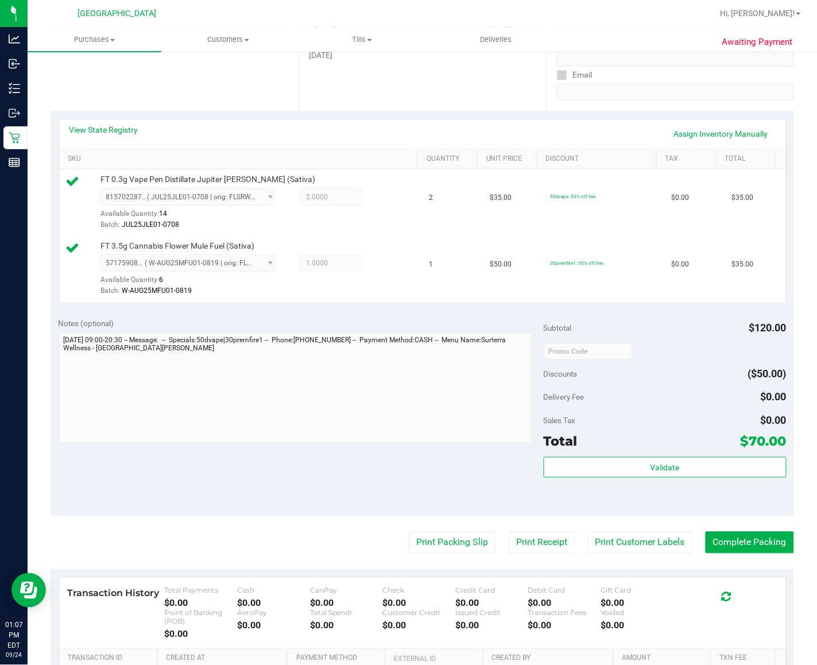
scroll to position [359, 0]
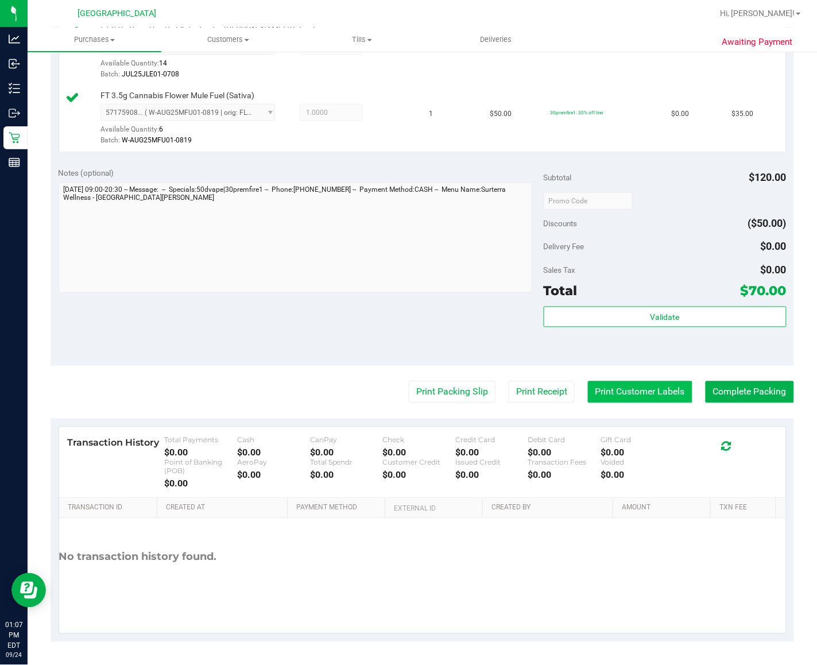
click at [633, 403] on button "Print Customer Labels" at bounding box center [640, 392] width 105 height 22
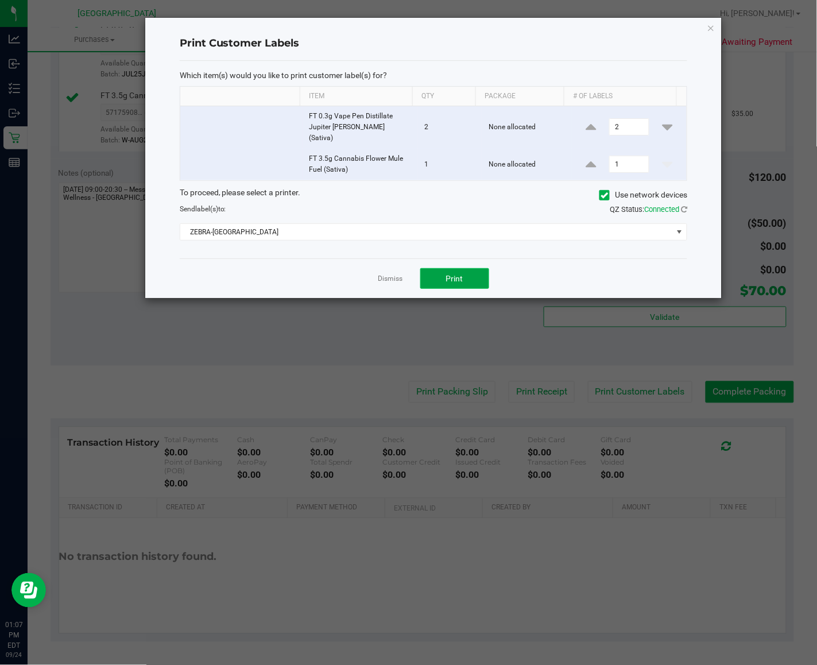
click at [470, 271] on button "Print" at bounding box center [454, 278] width 69 height 21
click at [391, 274] on link "Dismiss" at bounding box center [390, 279] width 25 height 10
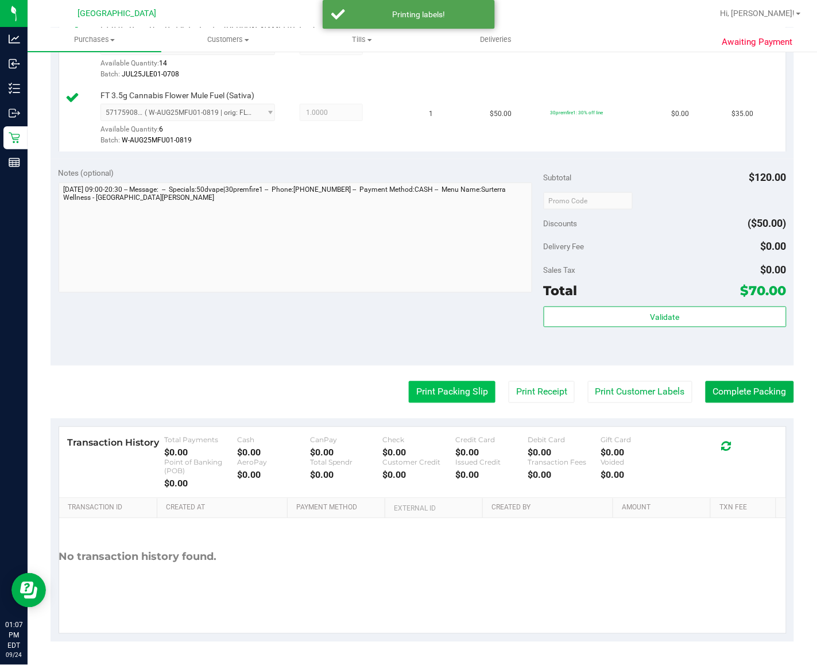
drag, startPoint x: 430, startPoint y: 400, endPoint x: 432, endPoint y: 417, distance: 17.4
click at [430, 400] on purchase-details "Back Edit Purchase Cancel Purchase View Profile # 11998651 BioTrack ID: - Submi…" at bounding box center [423, 177] width 744 height 929
click at [432, 403] on button "Print Packing Slip" at bounding box center [452, 392] width 87 height 22
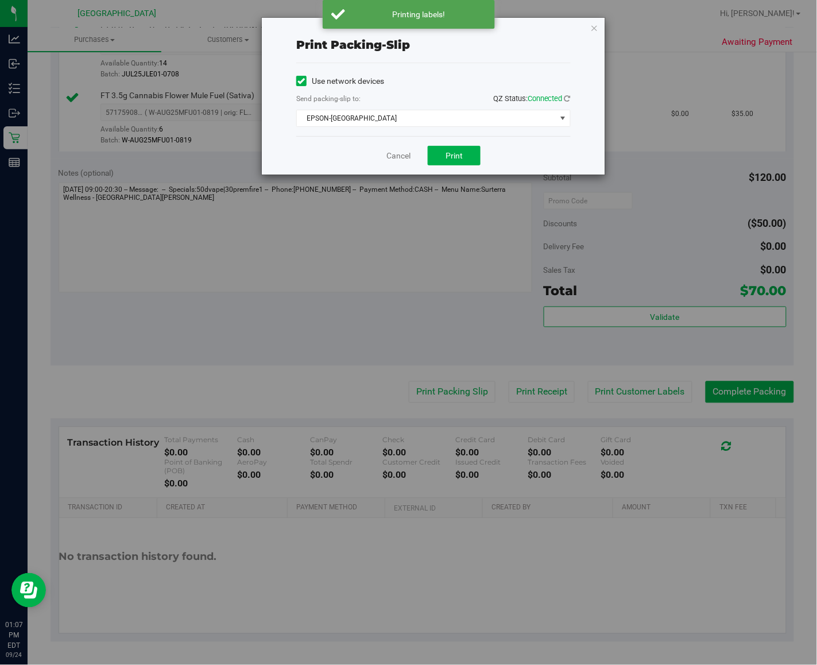
click at [455, 138] on div "Cancel Print" at bounding box center [433, 155] width 275 height 38
click at [458, 152] on span "Print" at bounding box center [454, 155] width 17 height 9
click at [592, 26] on icon "button" at bounding box center [594, 28] width 8 height 14
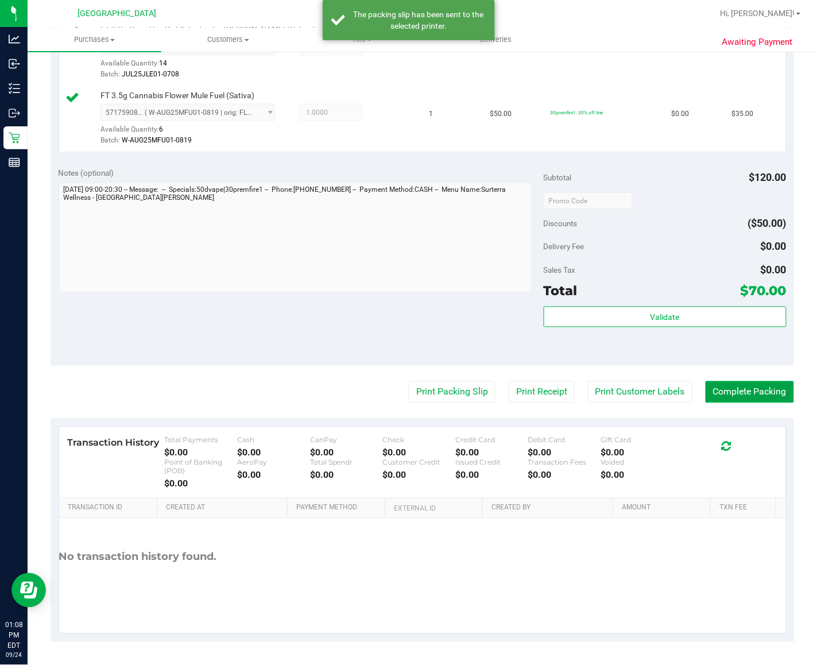
click at [689, 403] on button "Complete Packing" at bounding box center [750, 392] width 88 height 22
